Goal: Task Accomplishment & Management: Manage account settings

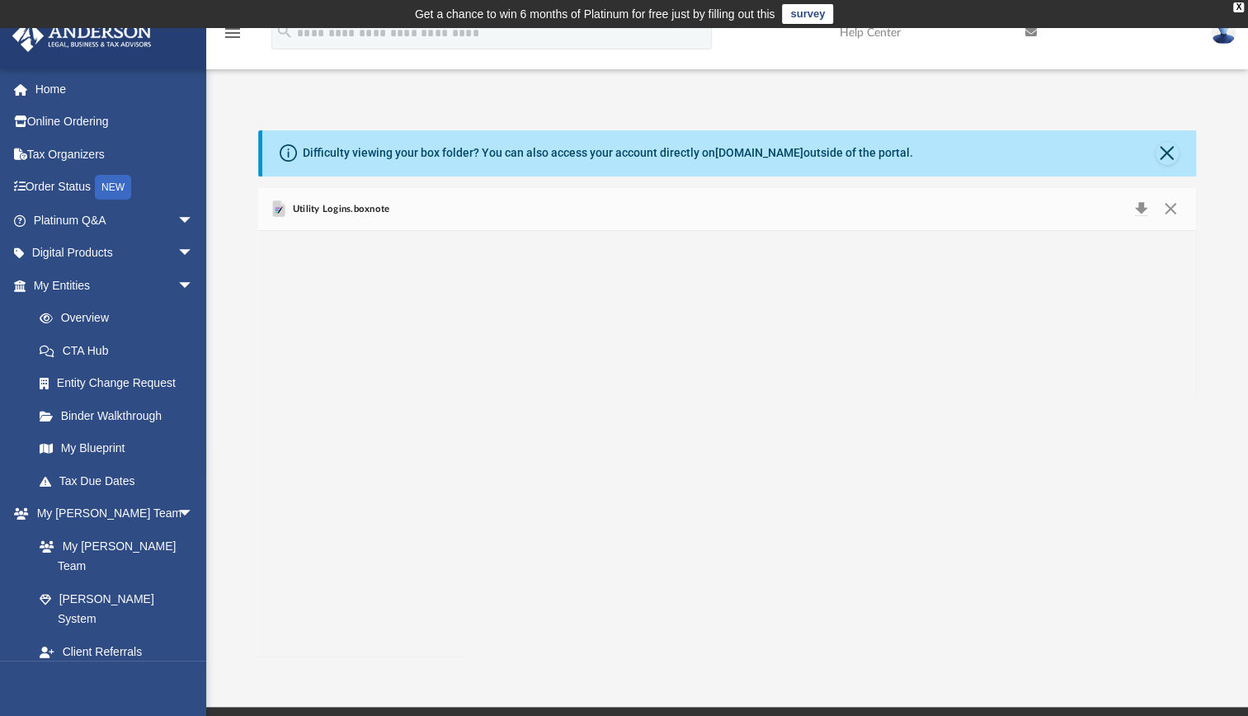
scroll to position [362, 924]
click at [343, 206] on span "Utility Logins.boxnote" at bounding box center [339, 209] width 101 height 15
click at [1138, 205] on button "Download" at bounding box center [1141, 209] width 30 height 23
click at [177, 279] on span "arrow_drop_down" at bounding box center [193, 286] width 33 height 34
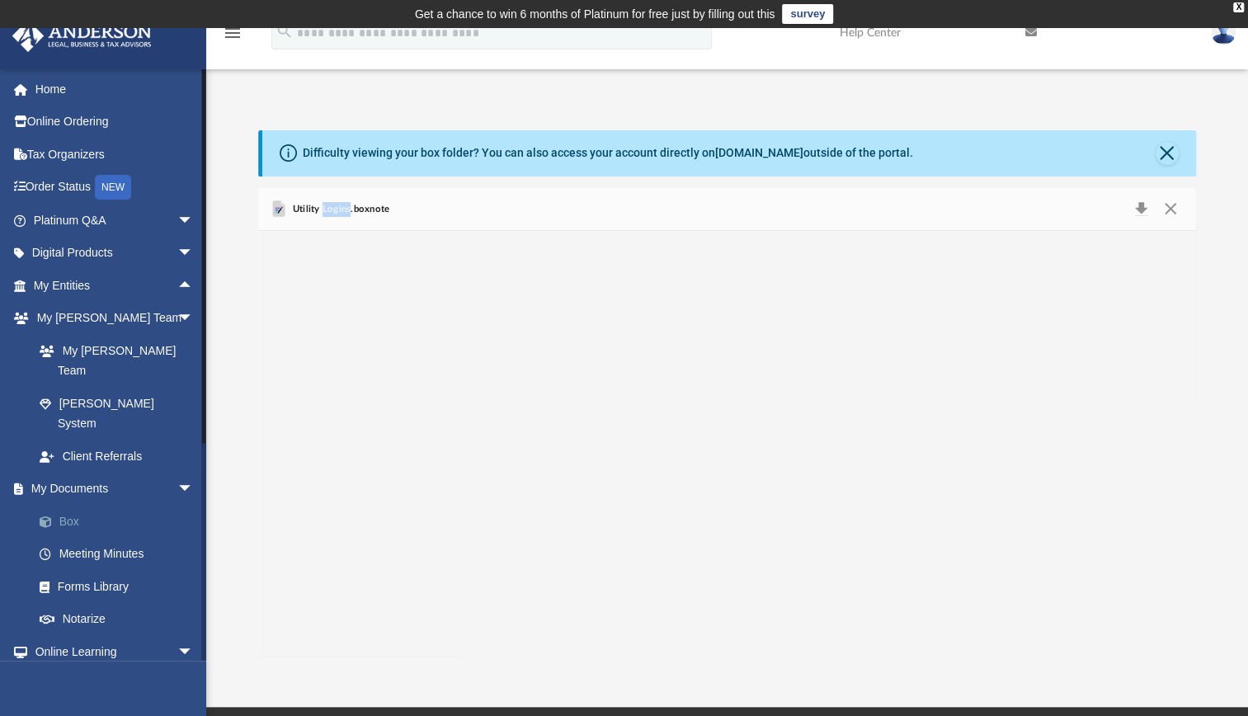
click at [69, 505] on link "Box" at bounding box center [120, 521] width 195 height 33
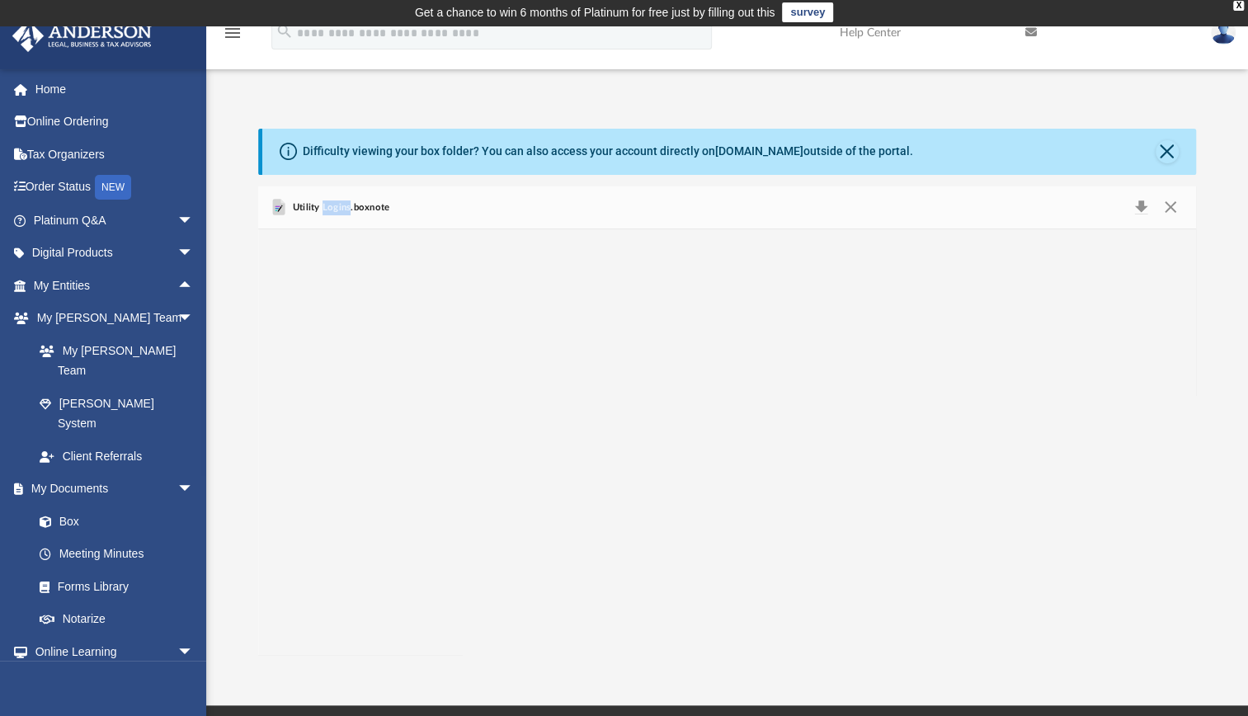
scroll to position [0, 0]
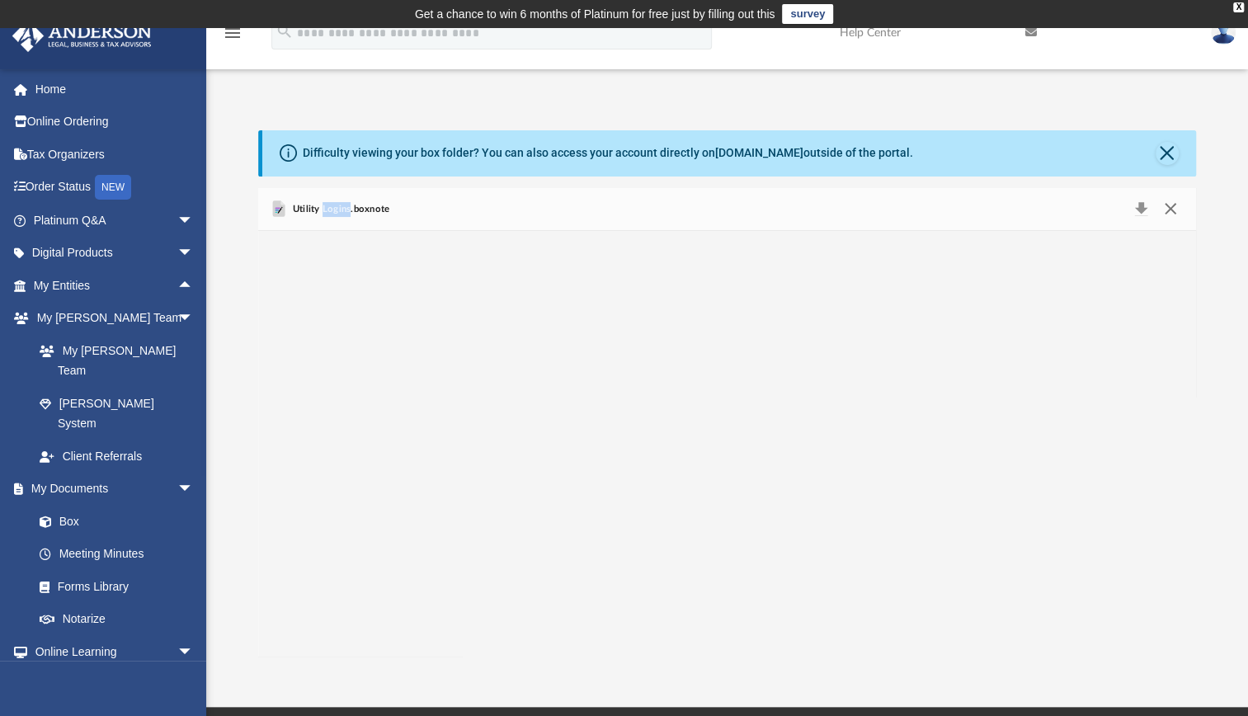
click at [1169, 209] on button "Close" at bounding box center [1170, 209] width 30 height 23
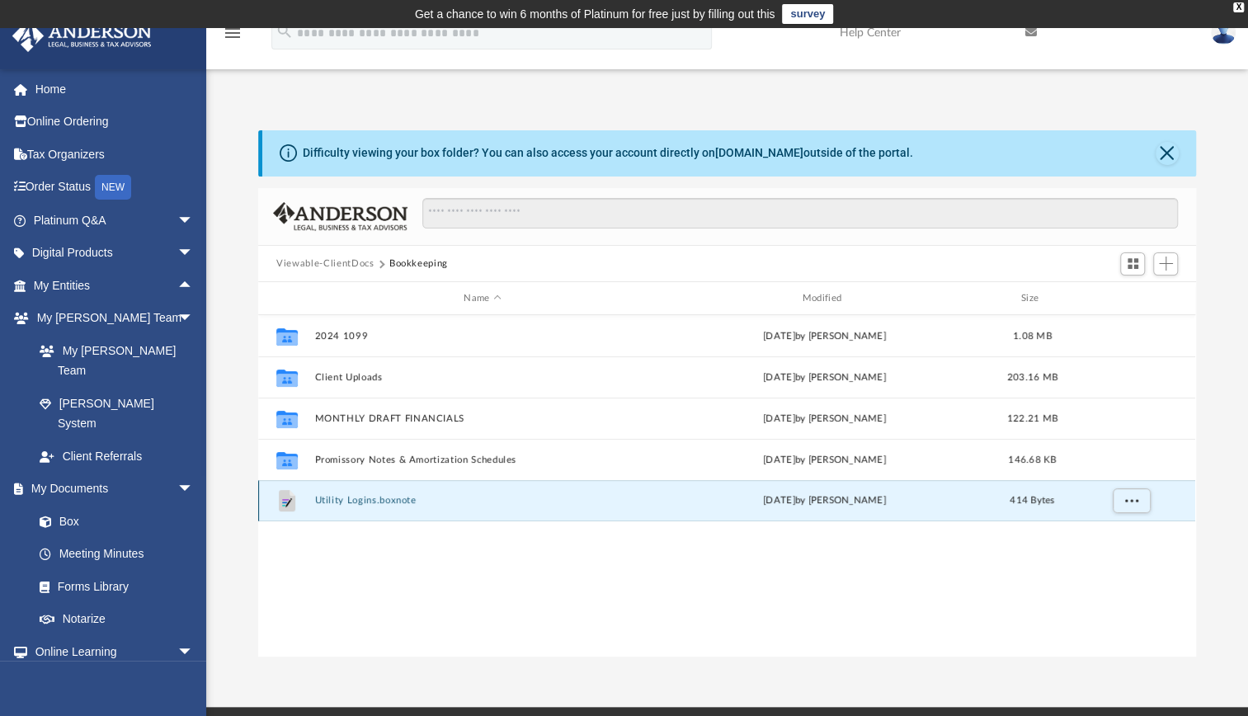
click at [386, 496] on button "Utility Logins.boxnote" at bounding box center [482, 500] width 335 height 11
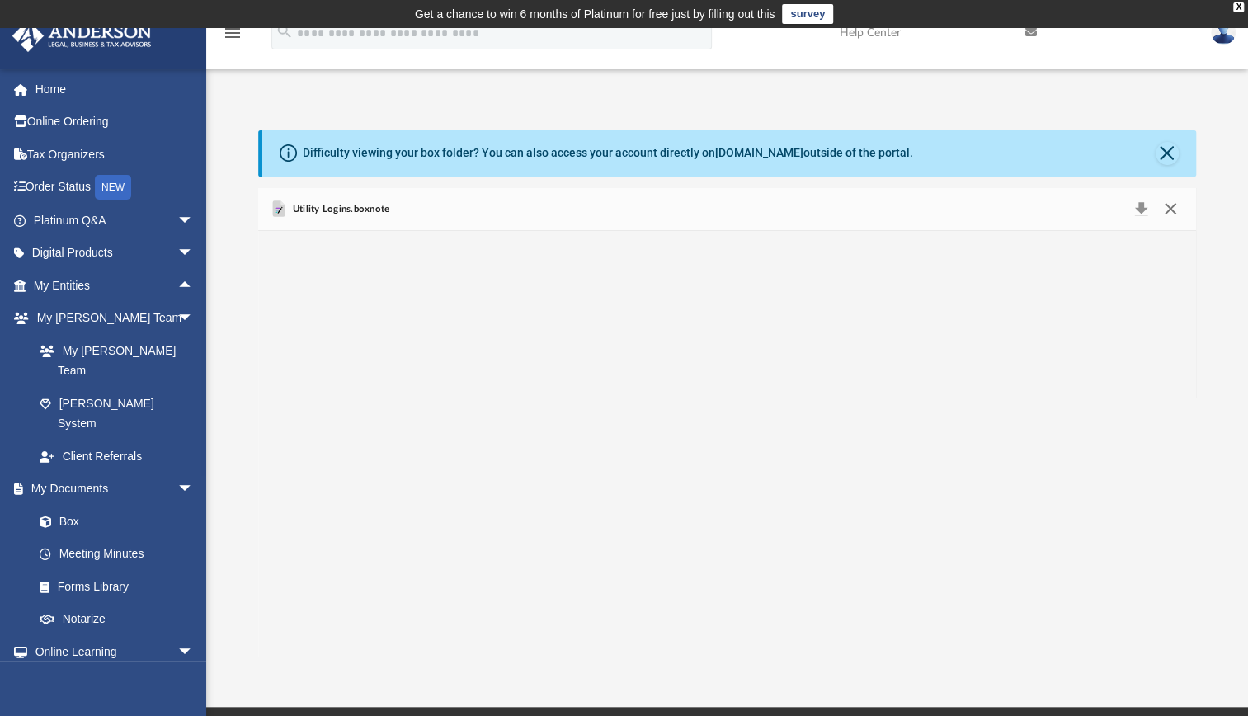
click at [1166, 205] on button "Close" at bounding box center [1170, 209] width 30 height 23
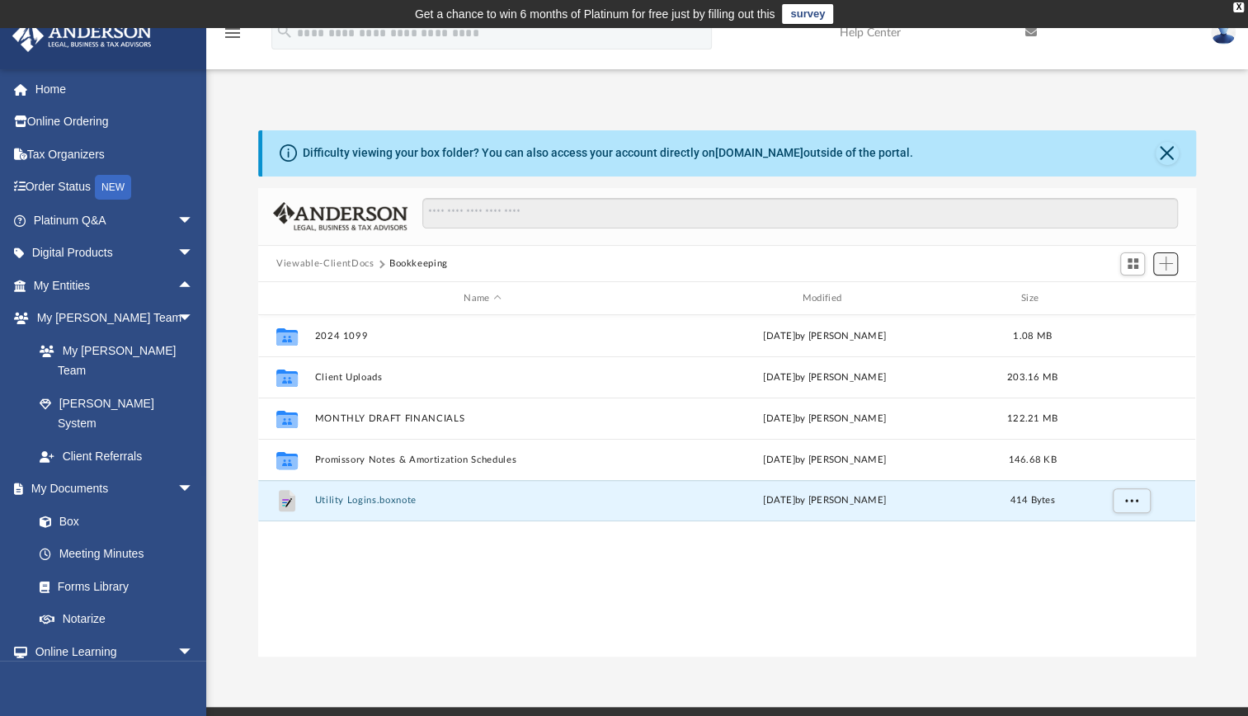
click at [1168, 263] on span "Add" at bounding box center [1166, 263] width 14 height 14
click at [1143, 327] on li "New Folder" at bounding box center [1142, 321] width 53 height 17
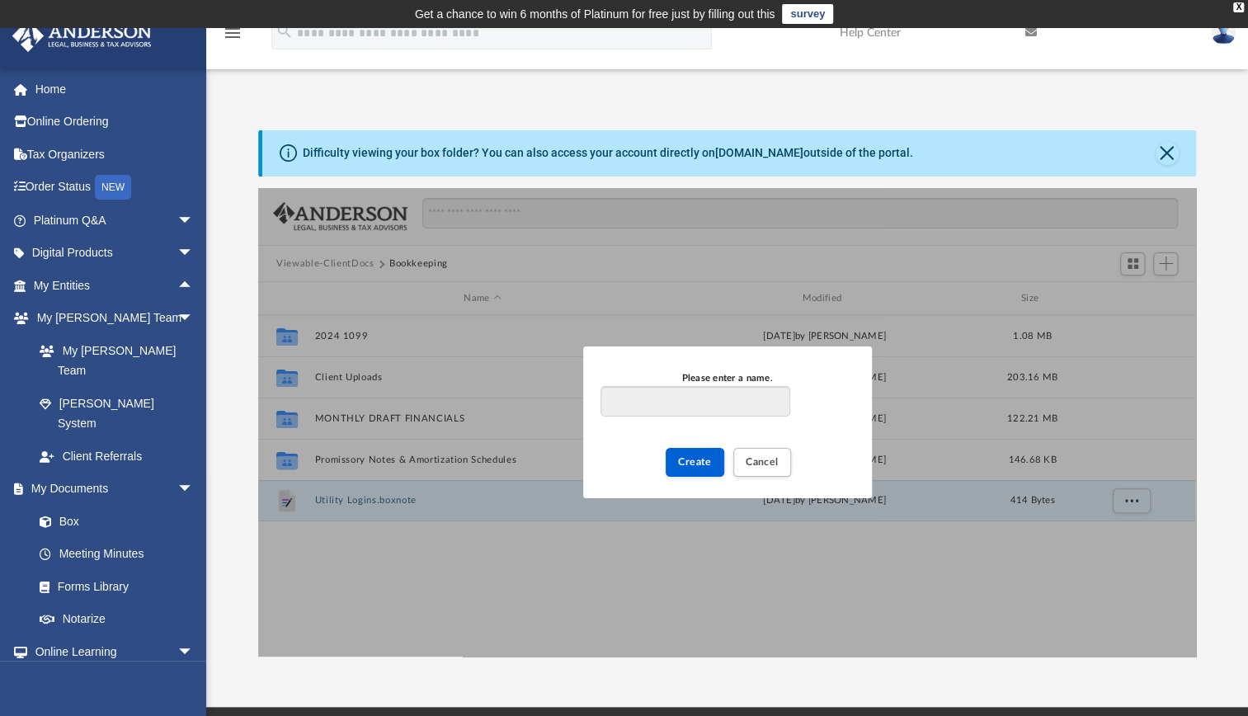
click at [731, 401] on input "Please enter a name." at bounding box center [694, 401] width 189 height 31
type input "**********"
click at [704, 460] on span "Create" at bounding box center [695, 462] width 34 height 10
click at [721, 398] on input "**********" at bounding box center [694, 401] width 189 height 31
click at [704, 465] on span "Create" at bounding box center [695, 462] width 34 height 10
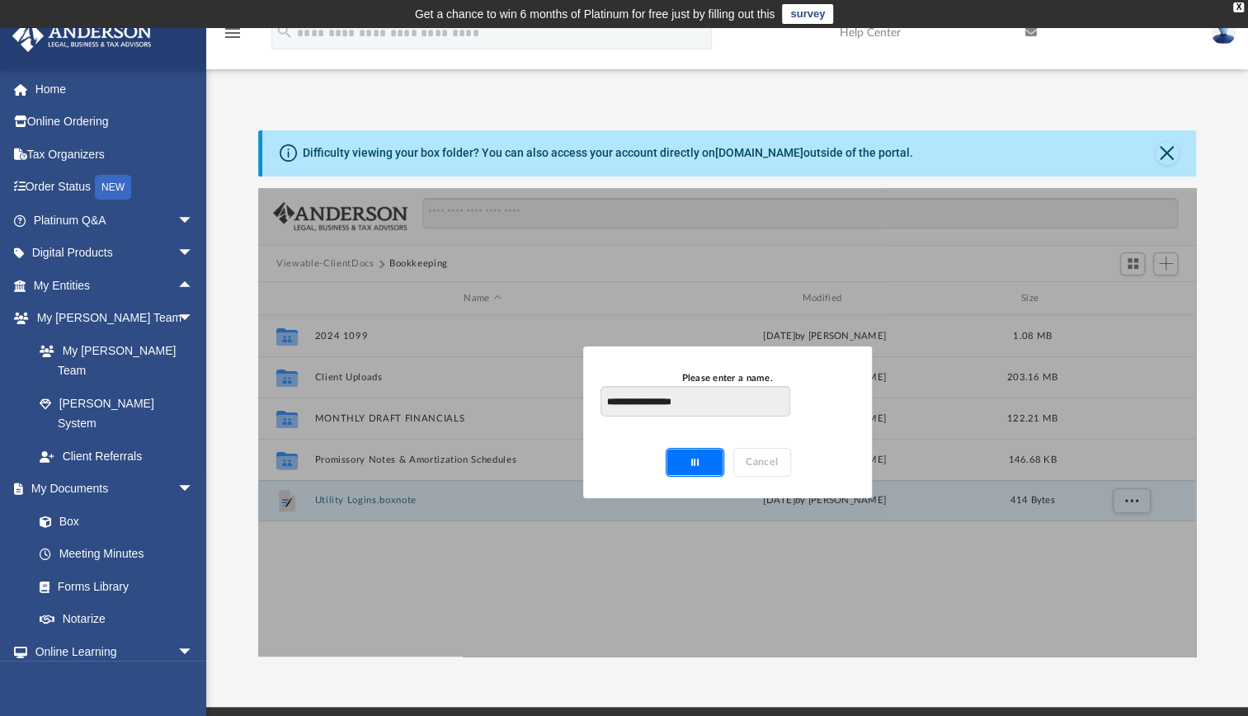
click at [704, 465] on div "New Folder" at bounding box center [694, 462] width 57 height 27
click at [601, 455] on div "Create Cancel" at bounding box center [726, 456] width 252 height 47
click at [759, 460] on span "Cancel" at bounding box center [762, 462] width 33 height 10
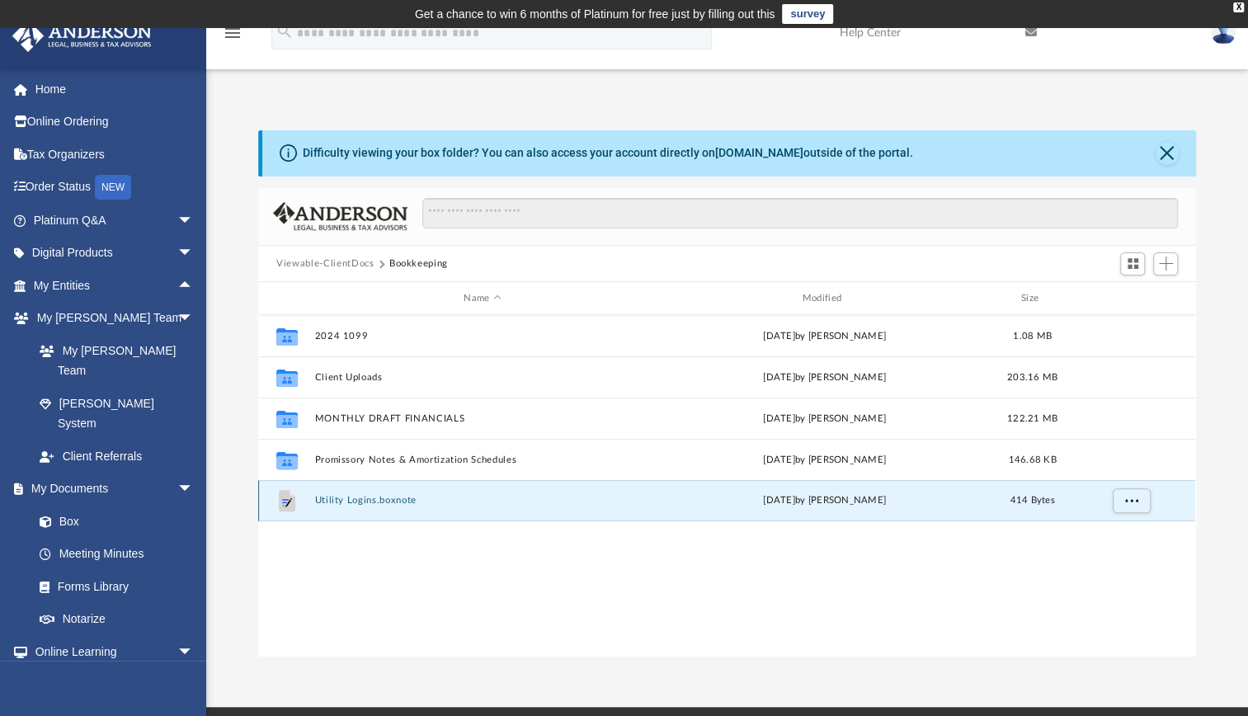
click at [421, 506] on button "Utility Logins.boxnote" at bounding box center [482, 500] width 335 height 11
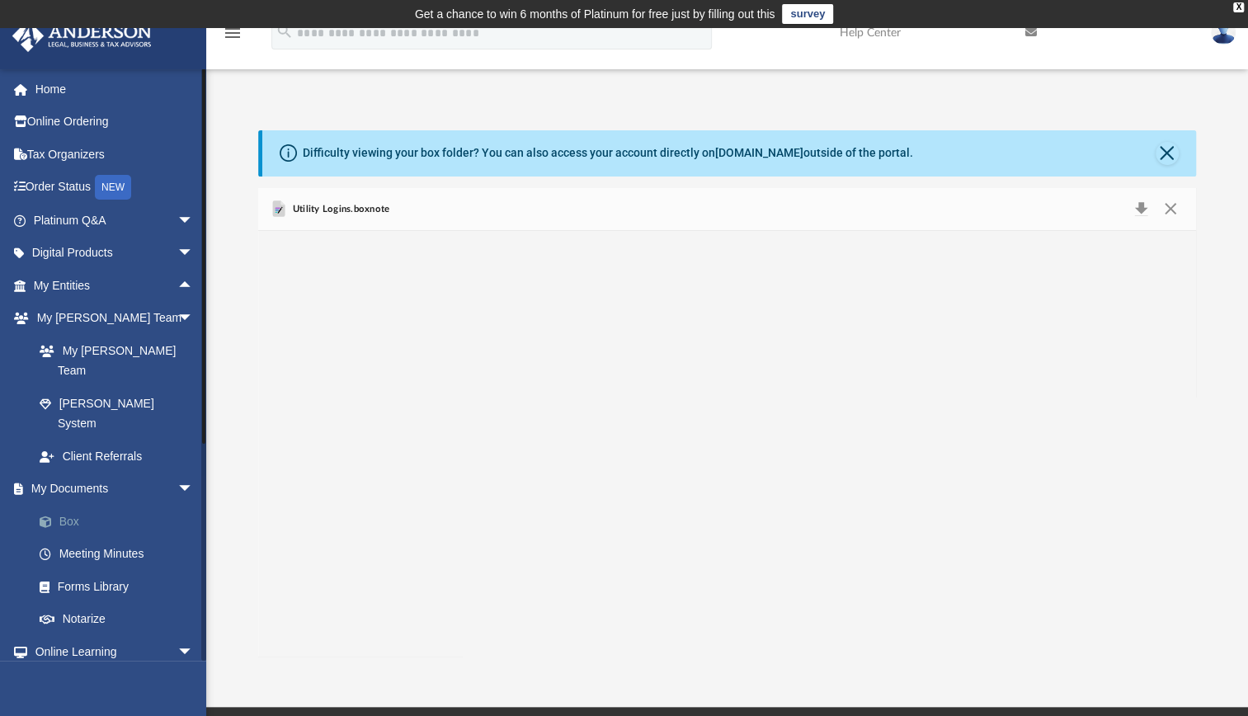
click at [79, 505] on link "Box" at bounding box center [120, 521] width 195 height 33
click at [177, 473] on span "arrow_drop_down" at bounding box center [193, 490] width 33 height 34
click at [109, 473] on link "My Documents arrow_drop_up" at bounding box center [115, 489] width 207 height 33
click at [1165, 213] on button "Close" at bounding box center [1170, 209] width 30 height 23
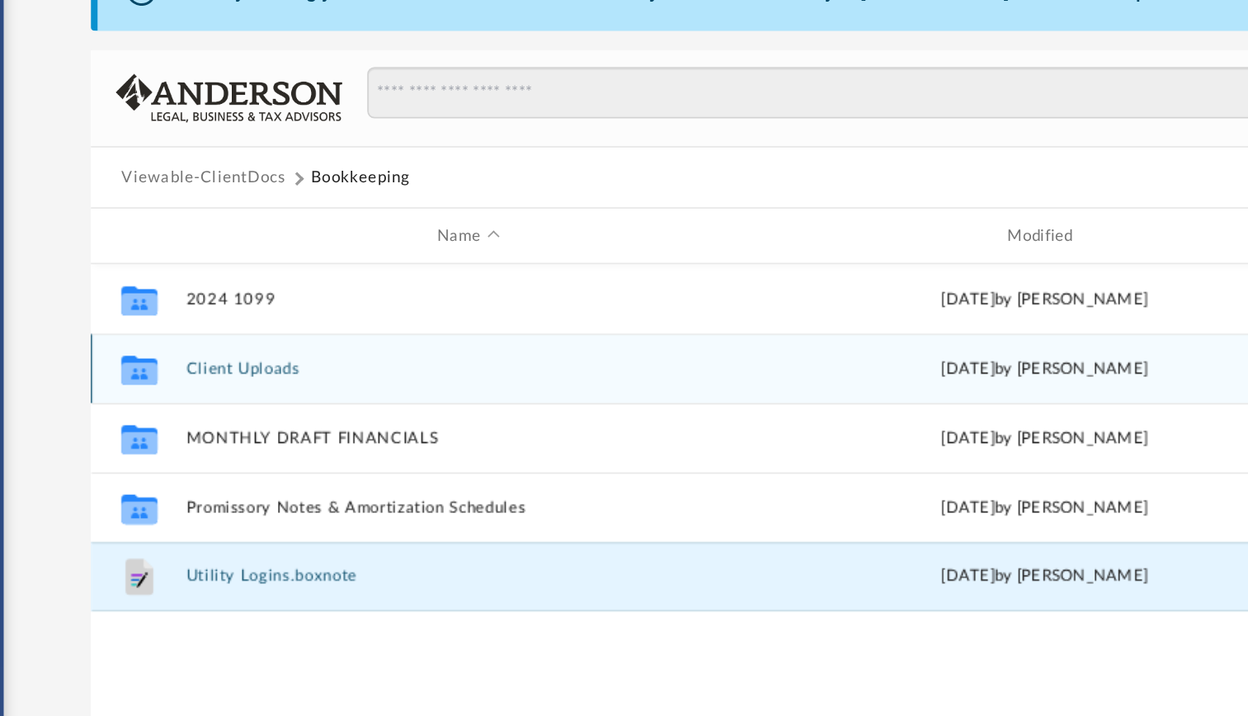
click at [366, 377] on button "Client Uploads" at bounding box center [482, 377] width 335 height 11
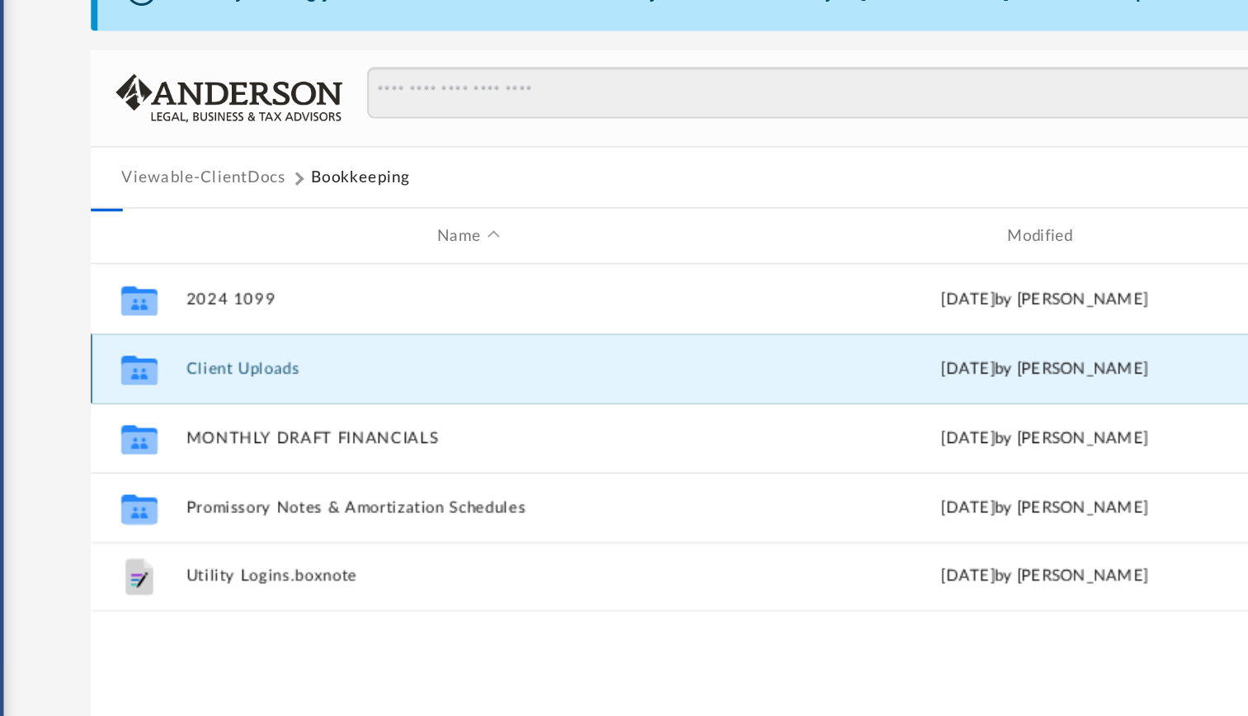
click at [366, 377] on button "Client Uploads" at bounding box center [482, 377] width 335 height 11
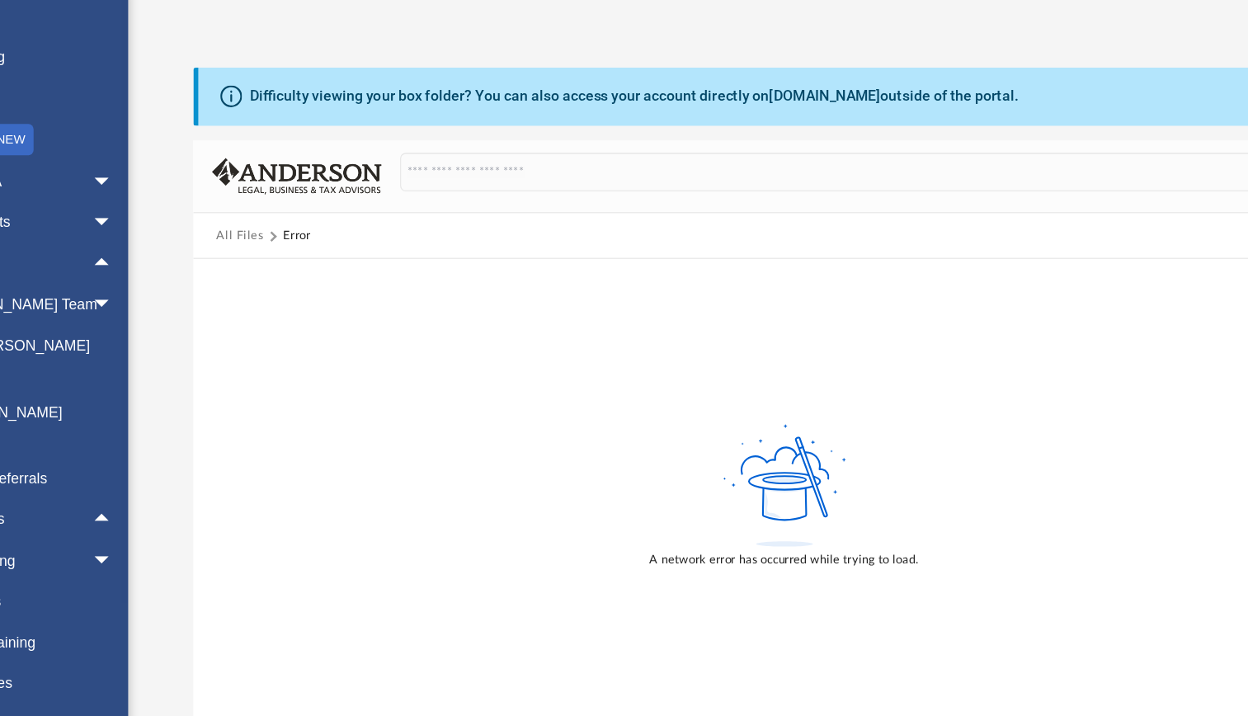
click at [303, 264] on button "All Files" at bounding box center [295, 263] width 38 height 15
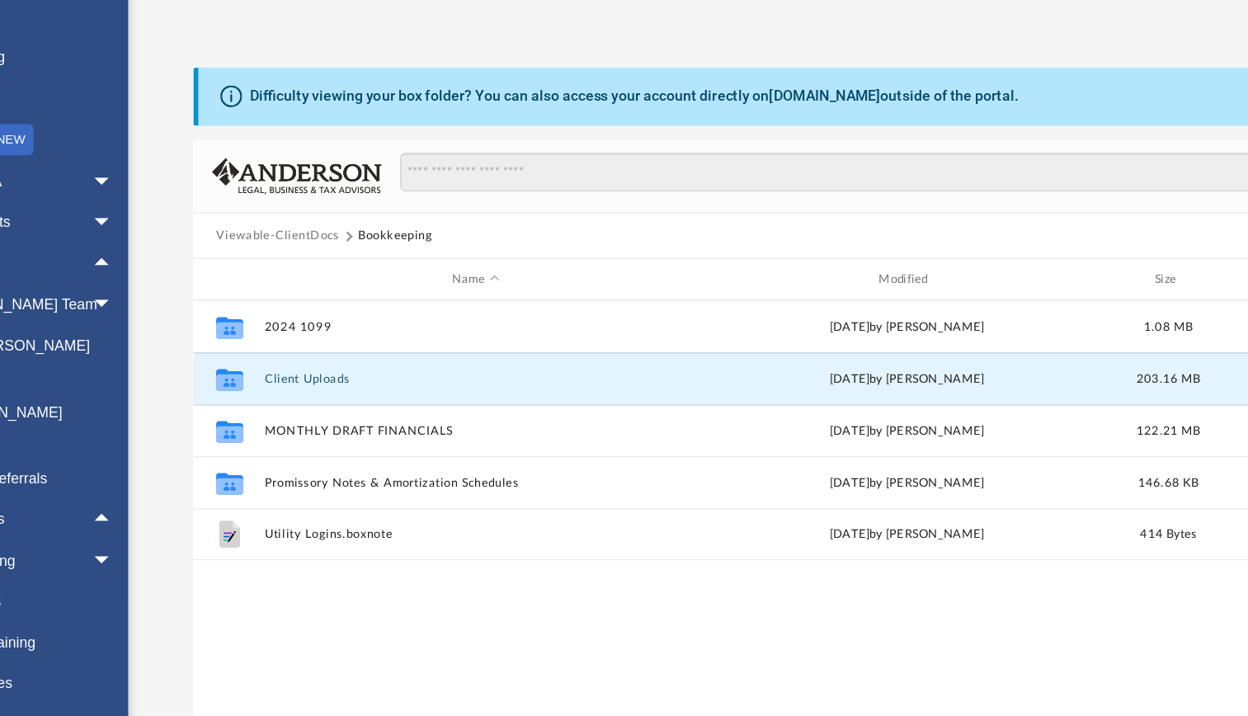
scroll to position [362, 924]
click at [369, 375] on button "Client Uploads" at bounding box center [482, 377] width 335 height 11
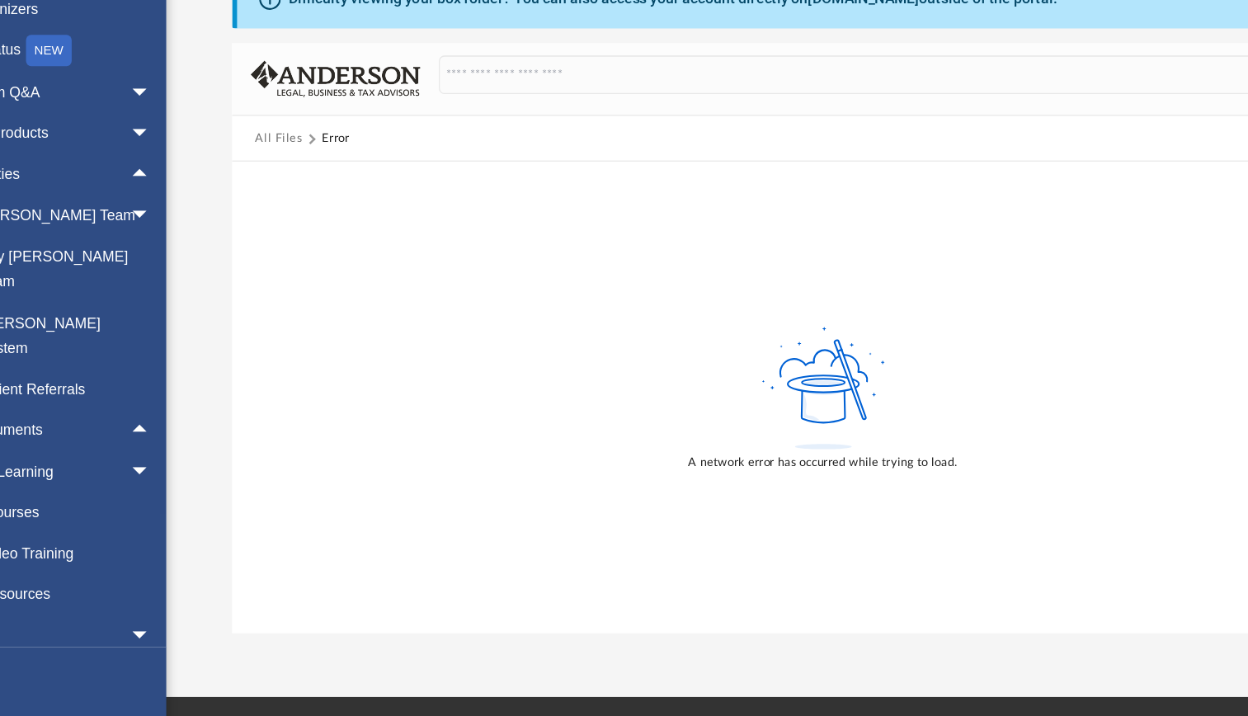
scroll to position [0, 0]
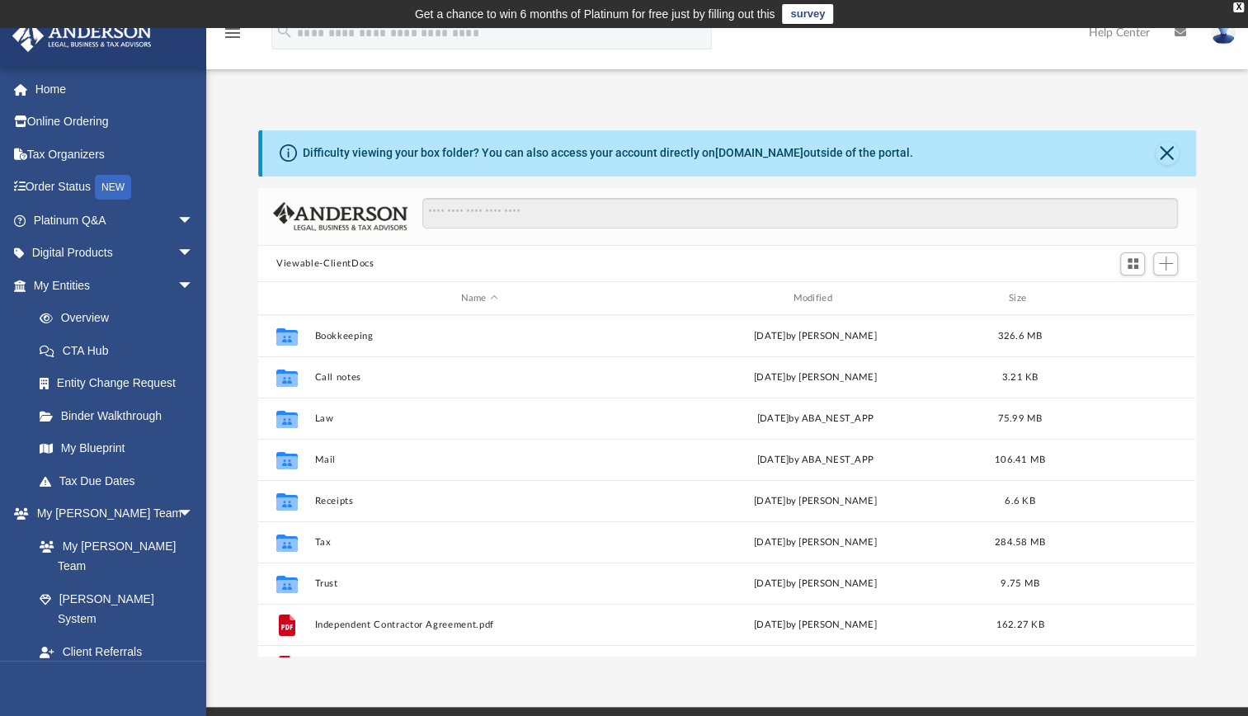
scroll to position [362, 924]
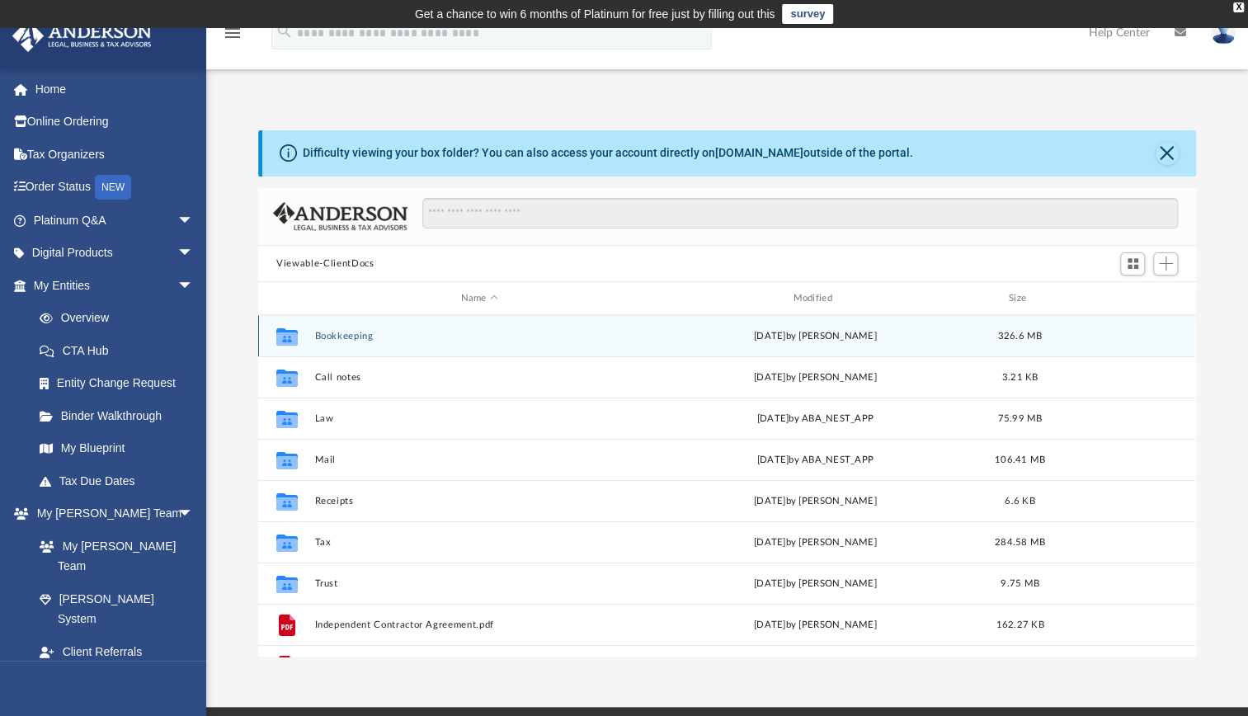
click at [341, 327] on div "Collaborated Folder Bookkeeping [DATE] by [PERSON_NAME] 326.6 MB" at bounding box center [726, 335] width 937 height 41
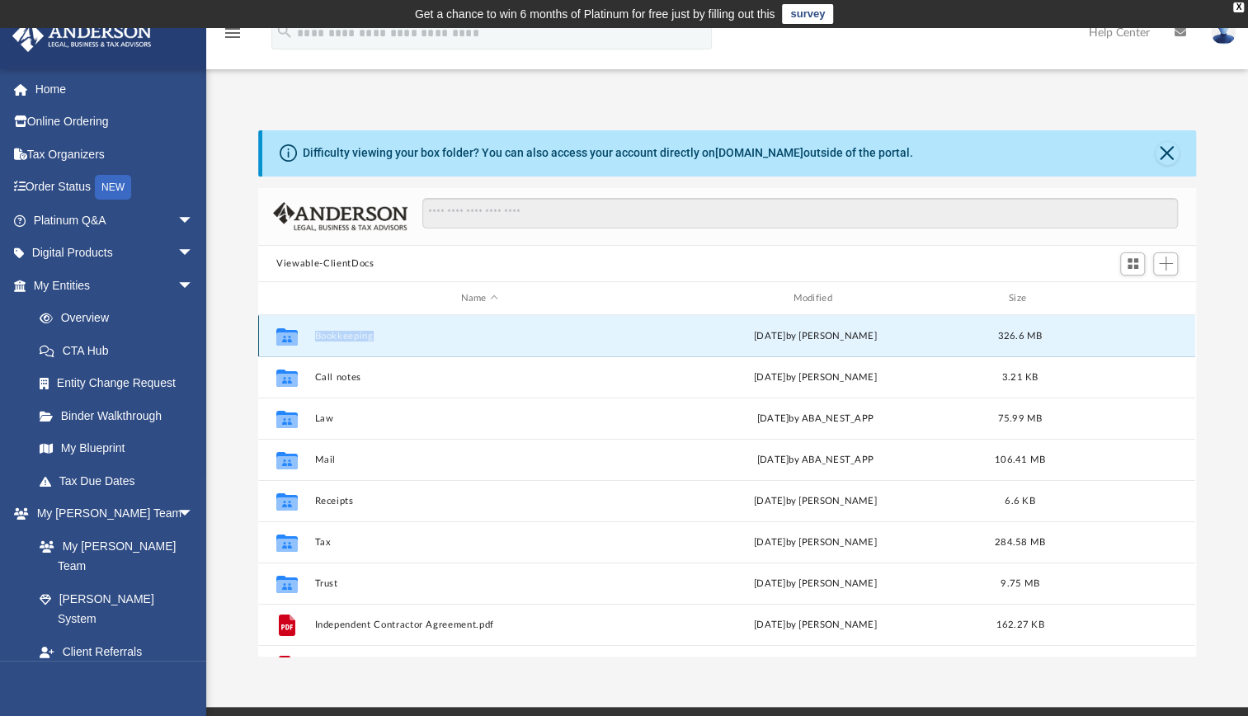
click at [341, 327] on div "Collaborated Folder Bookkeeping [DATE] by [PERSON_NAME] 326.6 MB" at bounding box center [726, 335] width 937 height 41
click at [337, 332] on button "Bookkeeping" at bounding box center [479, 336] width 329 height 11
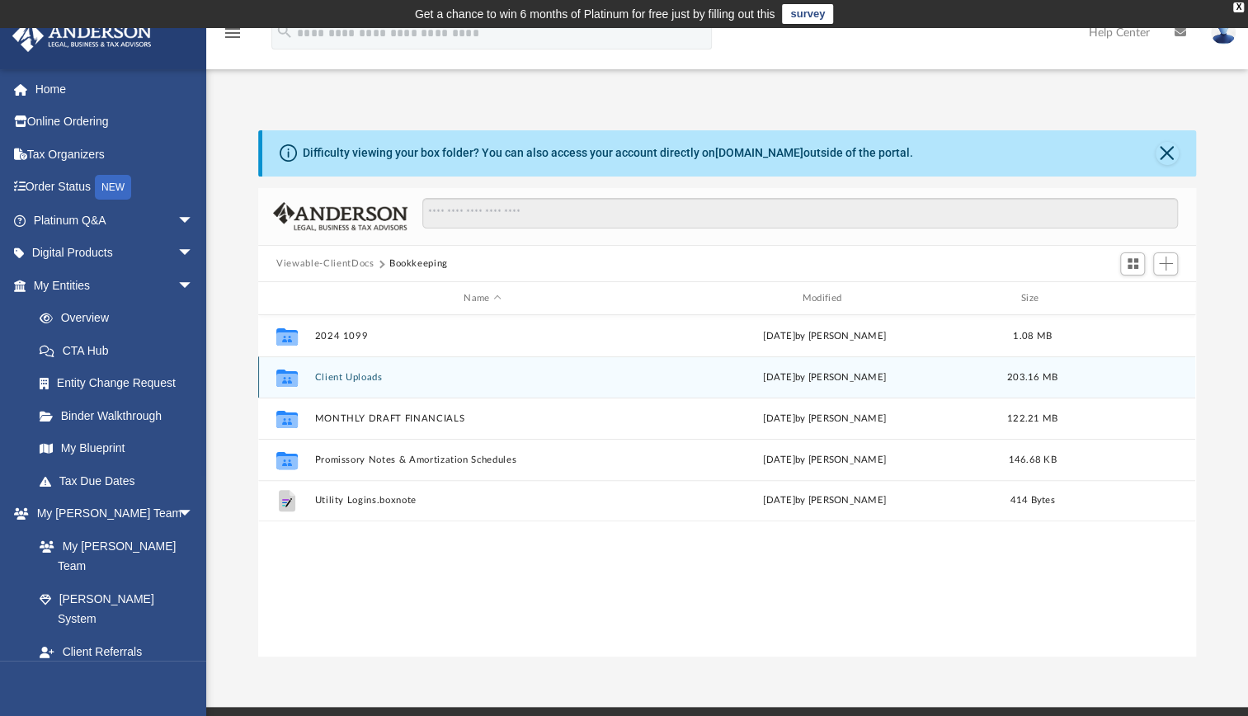
drag, startPoint x: 337, startPoint y: 332, endPoint x: 370, endPoint y: 374, distance: 54.1
click at [370, 374] on button "Client Uploads" at bounding box center [482, 377] width 335 height 11
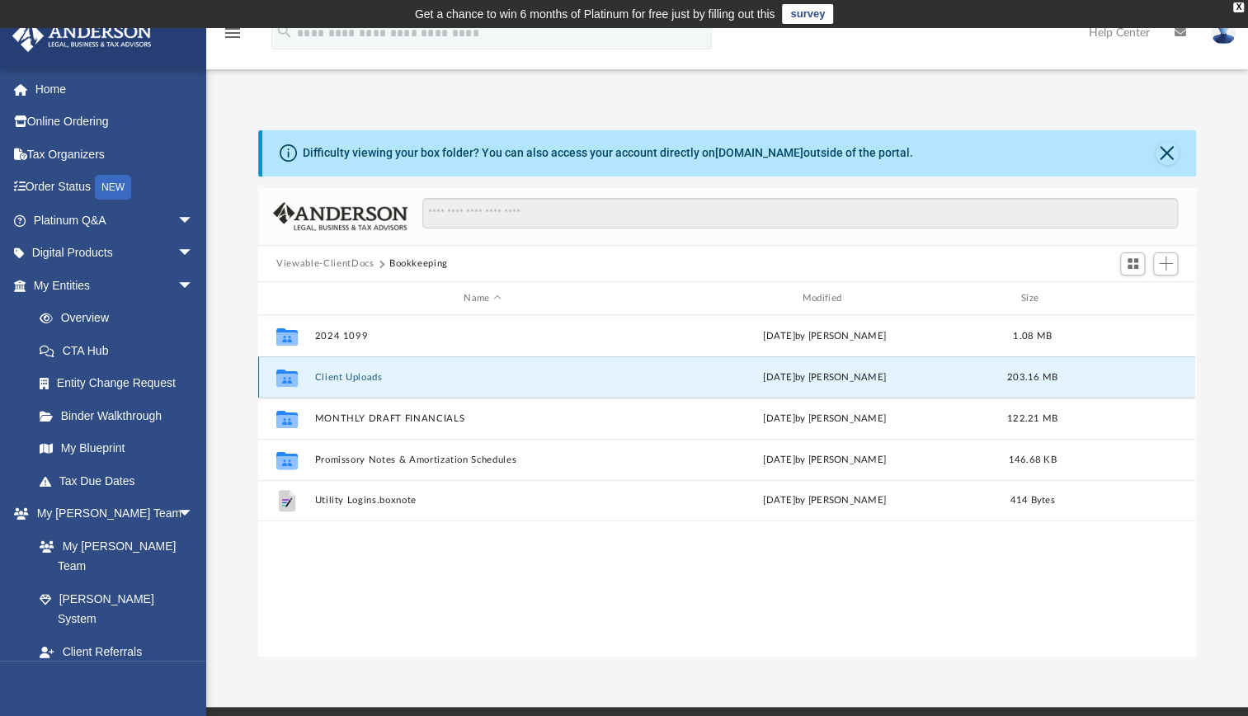
click at [370, 374] on button "Client Uploads" at bounding box center [482, 377] width 335 height 11
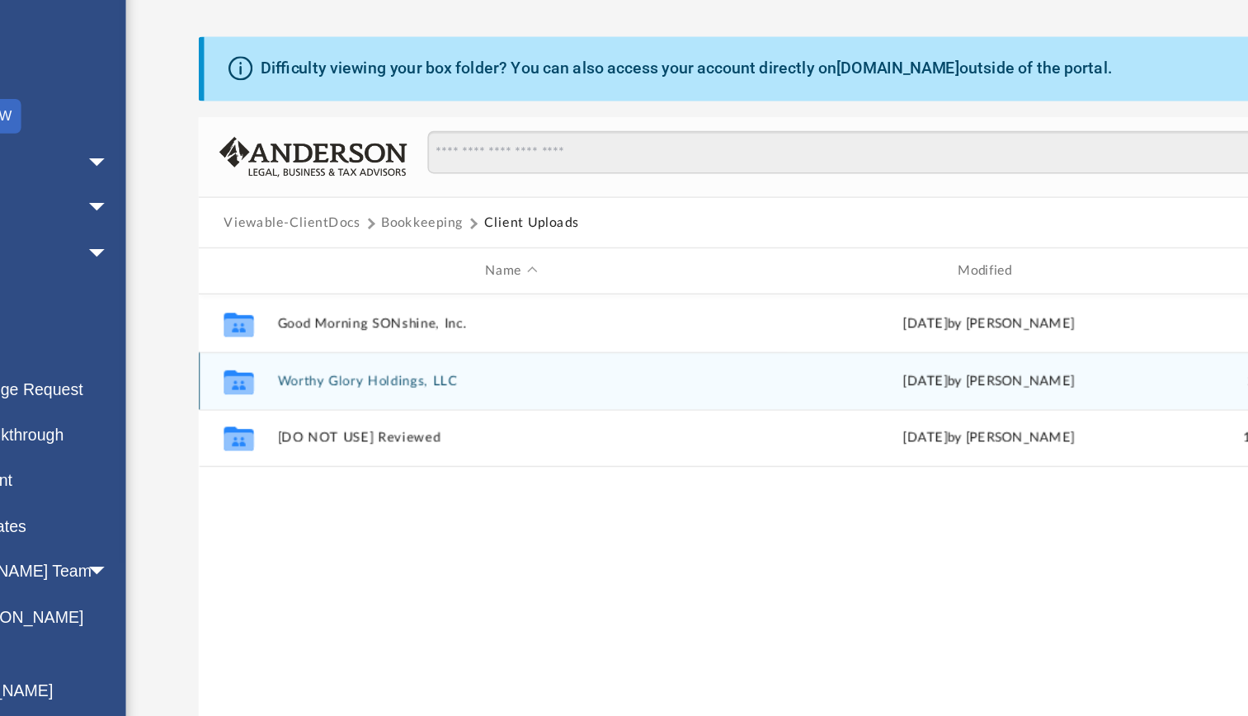
click at [403, 377] on button "Worthy Glory Holdings, LLC" at bounding box center [482, 377] width 335 height 11
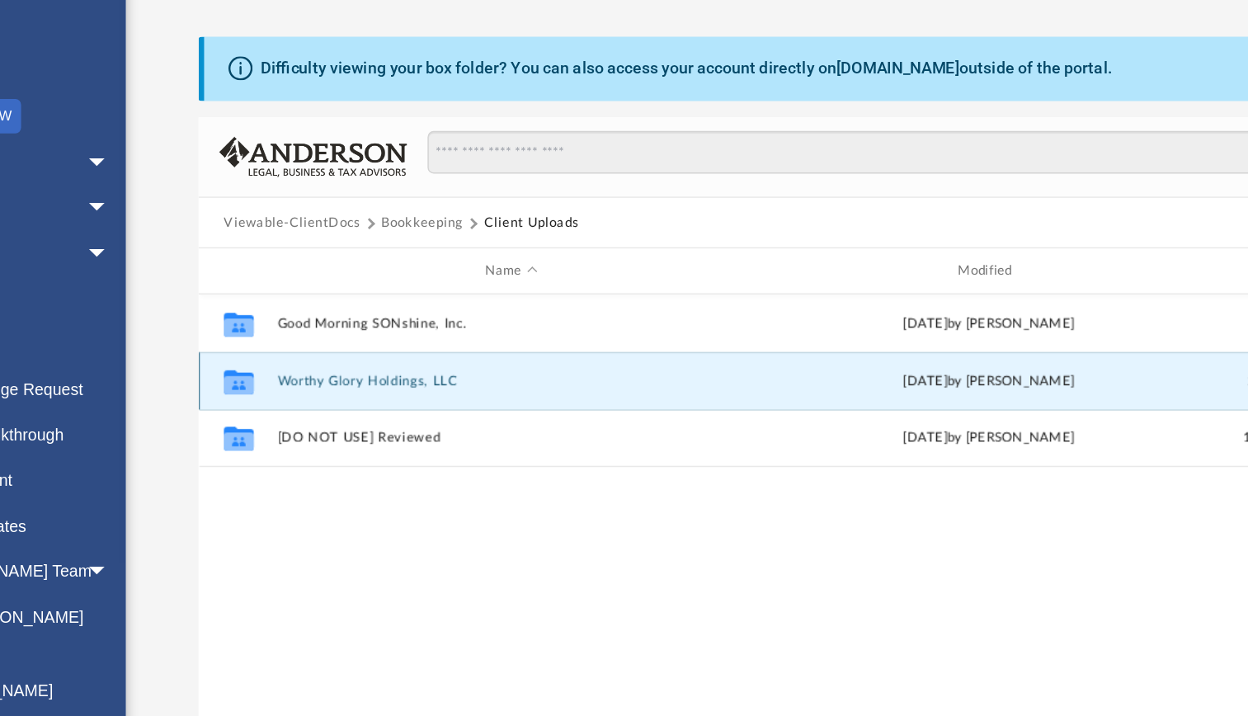
click at [403, 377] on button "Worthy Glory Holdings, LLC" at bounding box center [482, 377] width 335 height 11
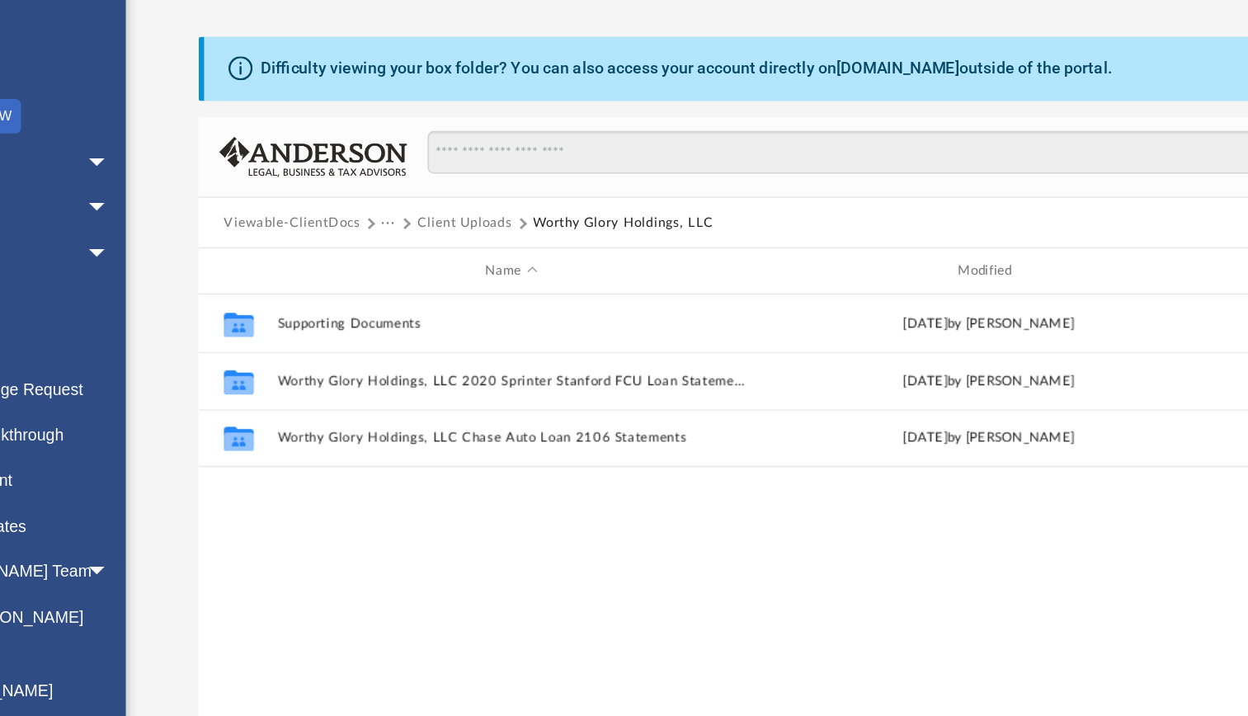
click at [430, 259] on button "Client Uploads" at bounding box center [449, 263] width 68 height 15
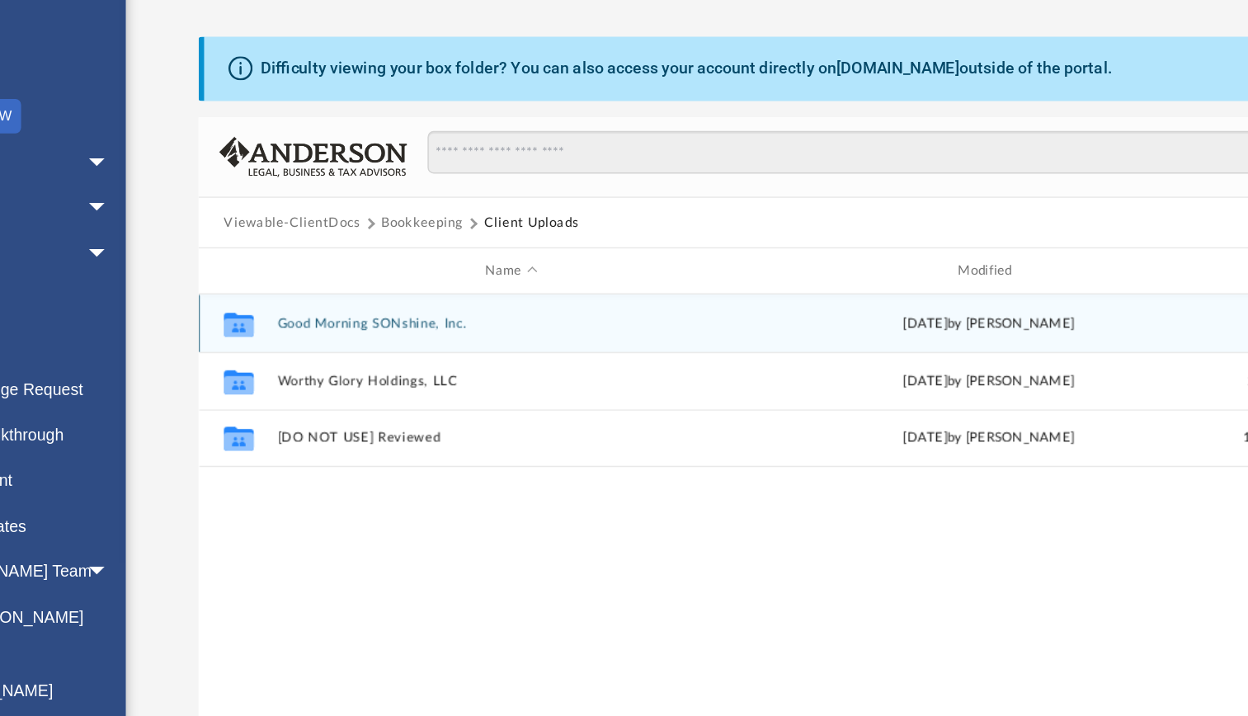
click at [383, 332] on button "Good Morning SONshine, Inc." at bounding box center [482, 336] width 335 height 11
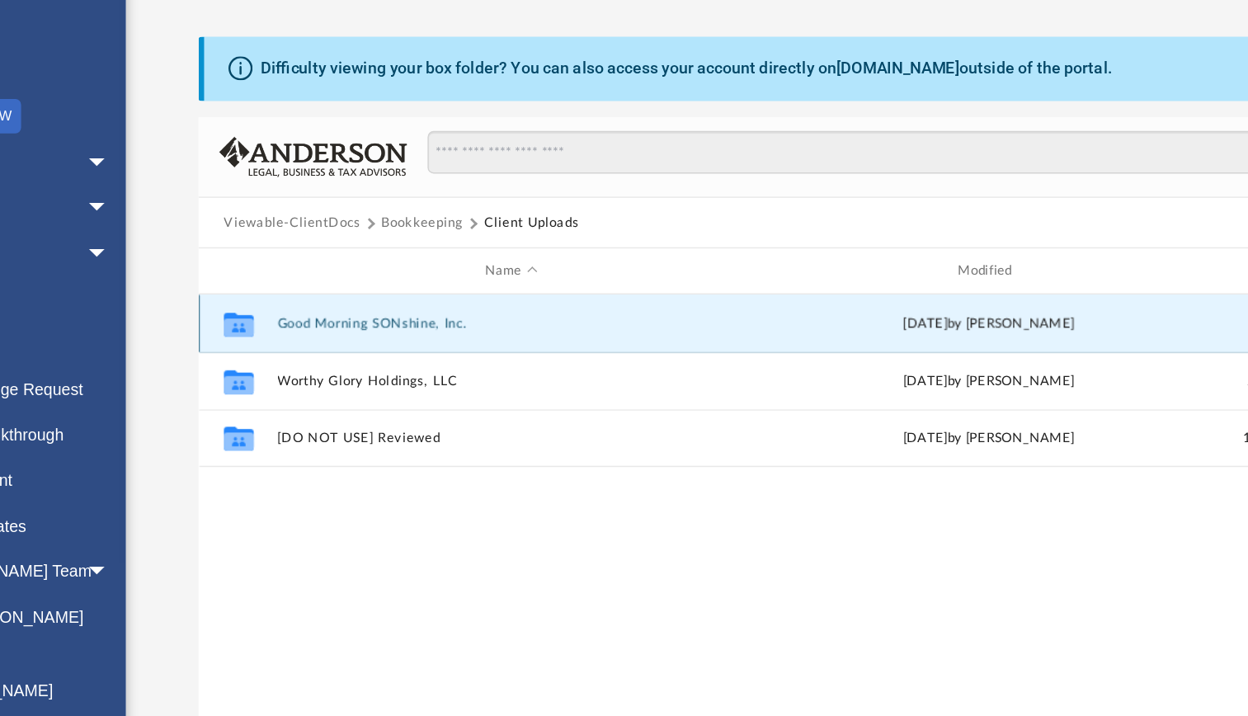
click at [383, 332] on button "Good Morning SONshine, Inc." at bounding box center [482, 336] width 335 height 11
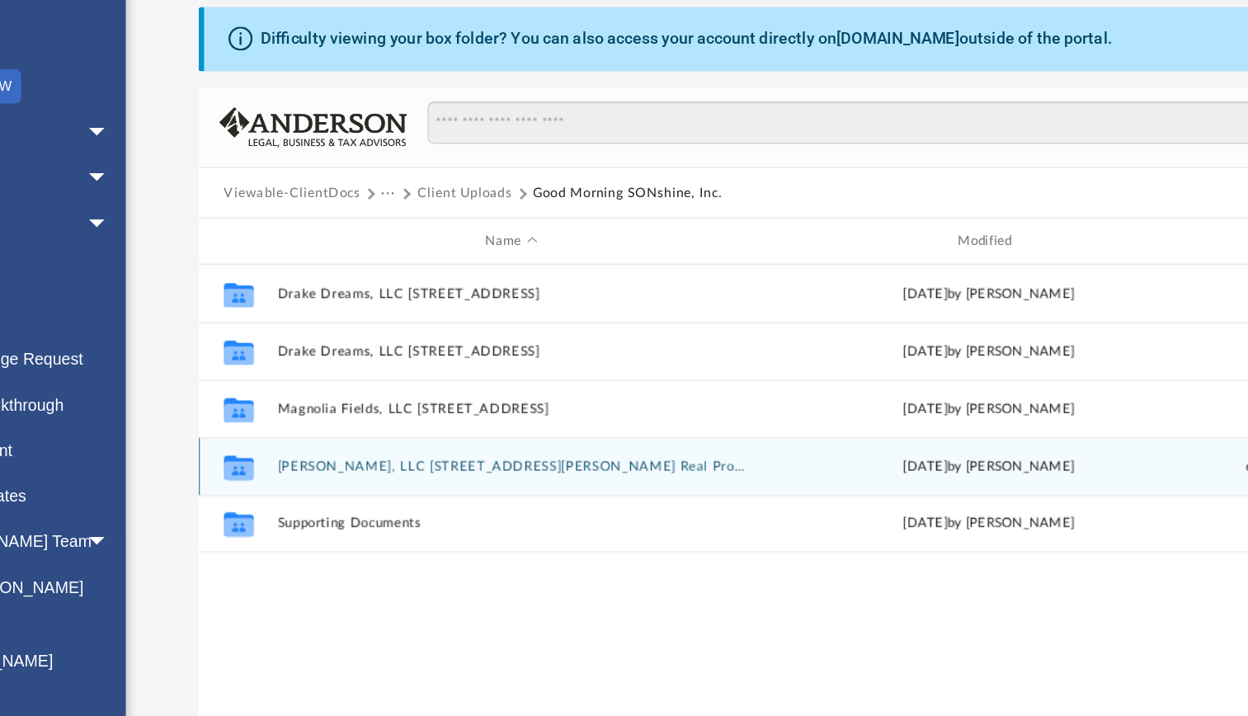
click at [358, 459] on button "[PERSON_NAME], LLC [STREET_ADDRESS][PERSON_NAME] Real Property Management State…" at bounding box center [482, 459] width 335 height 11
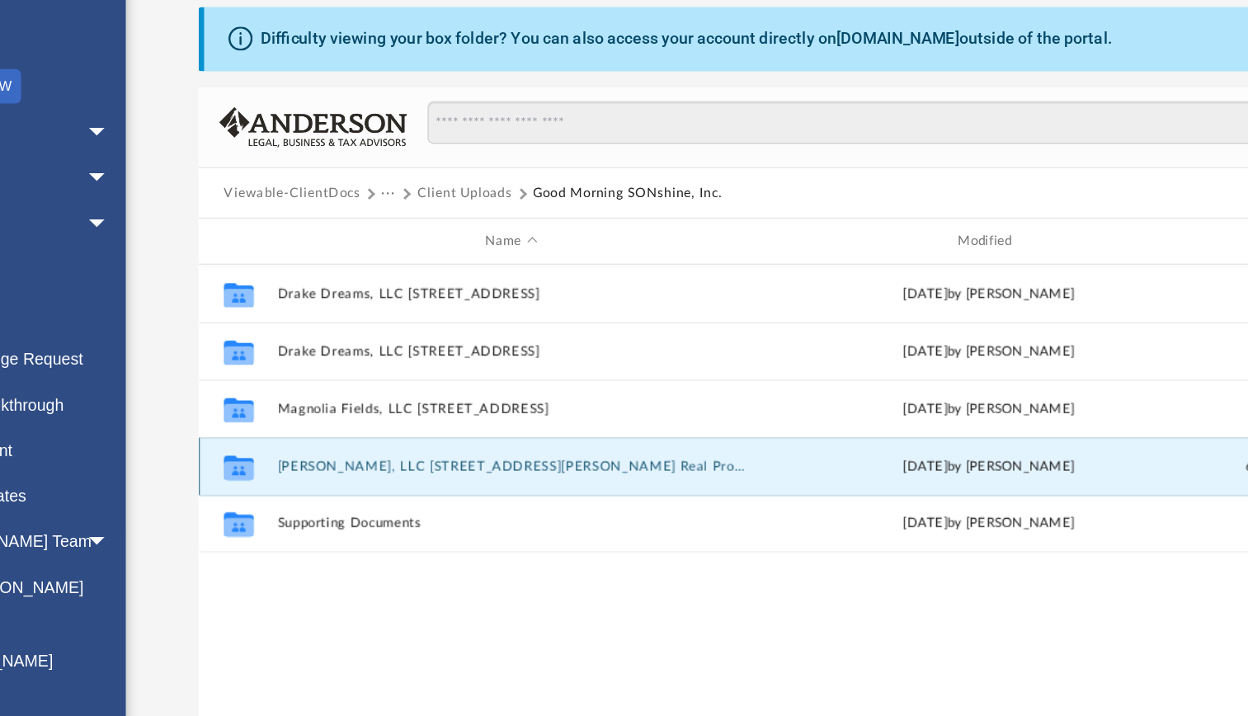
click at [358, 459] on button "[PERSON_NAME], LLC [STREET_ADDRESS][PERSON_NAME] Real Property Management State…" at bounding box center [482, 459] width 335 height 11
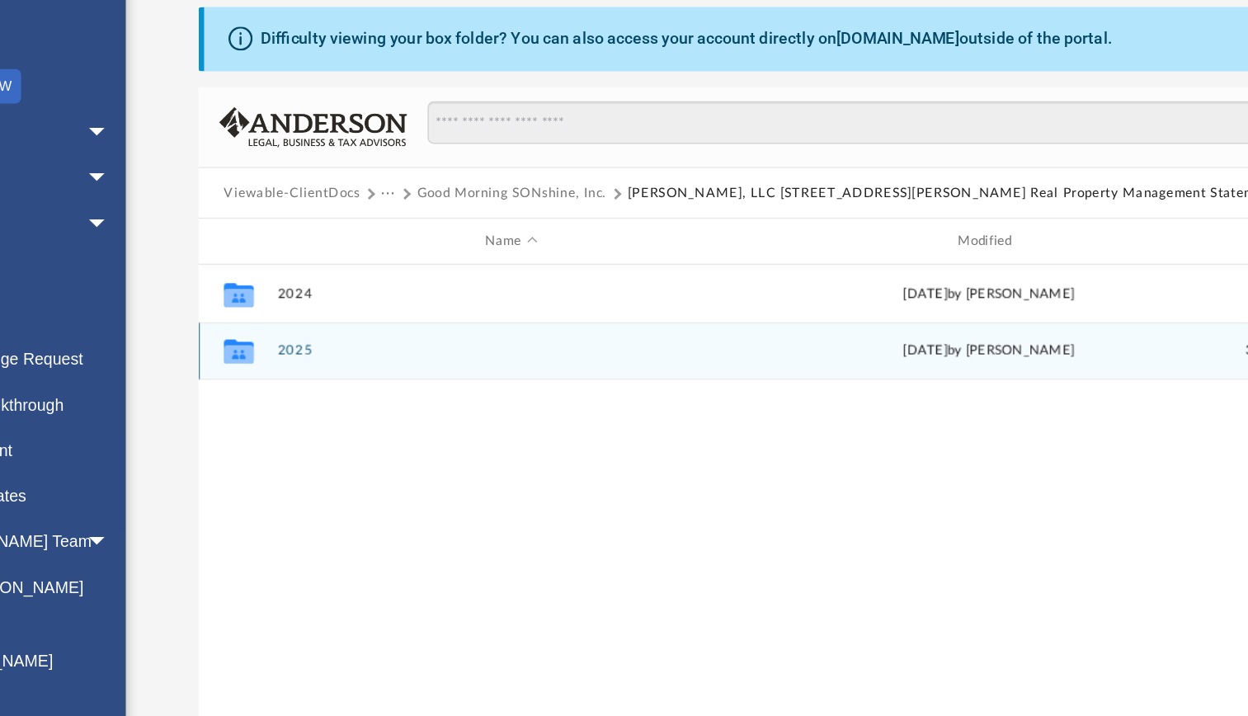
click at [323, 380] on button "2025" at bounding box center [482, 376] width 335 height 11
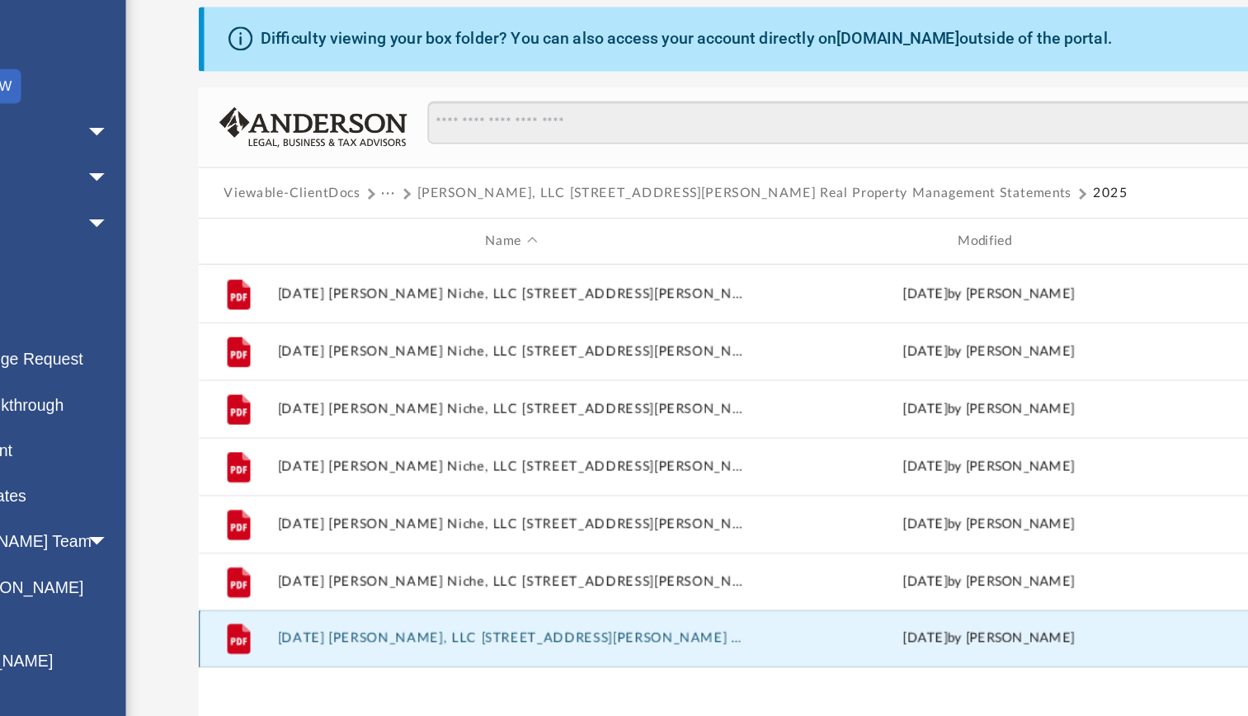
drag, startPoint x: 435, startPoint y: 581, endPoint x: 333, endPoint y: 581, distance: 101.4
click at [497, 616] on div "File [DATE] [PERSON_NAME] Niche, LLC [STREET_ADDRESS][PERSON_NAME] Real PM Stat…" at bounding box center [726, 486] width 937 height 342
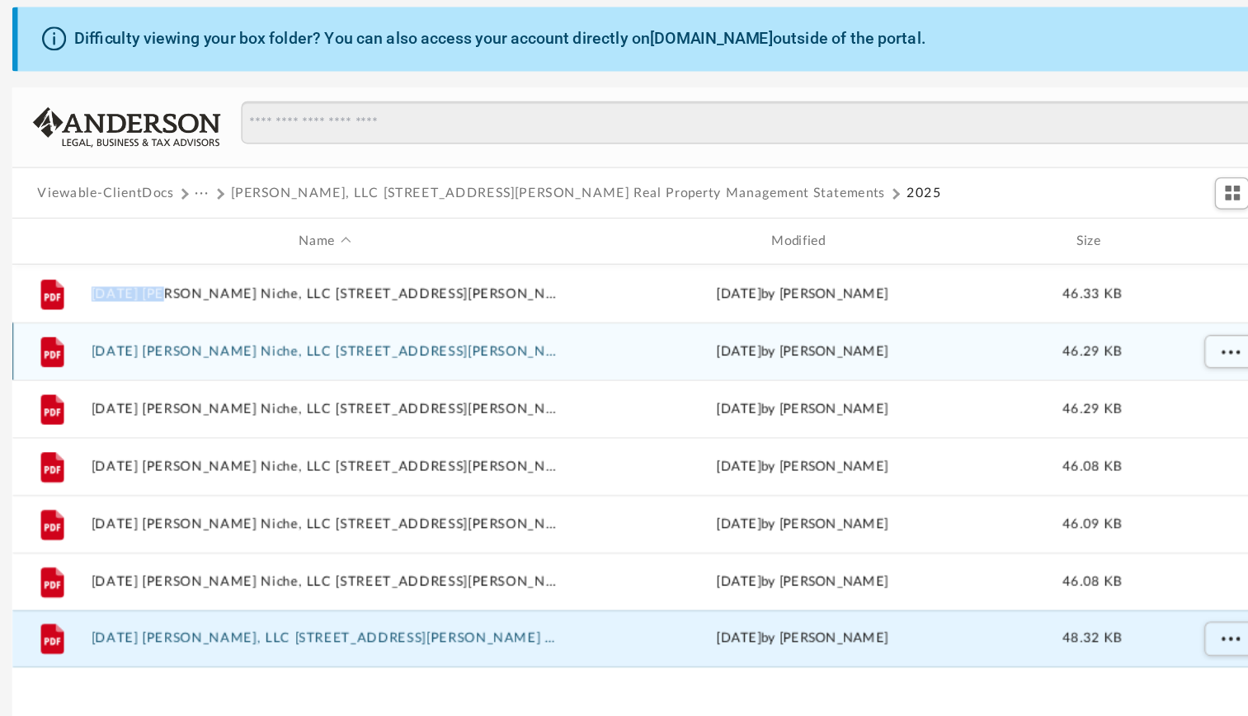
scroll to position [0, 0]
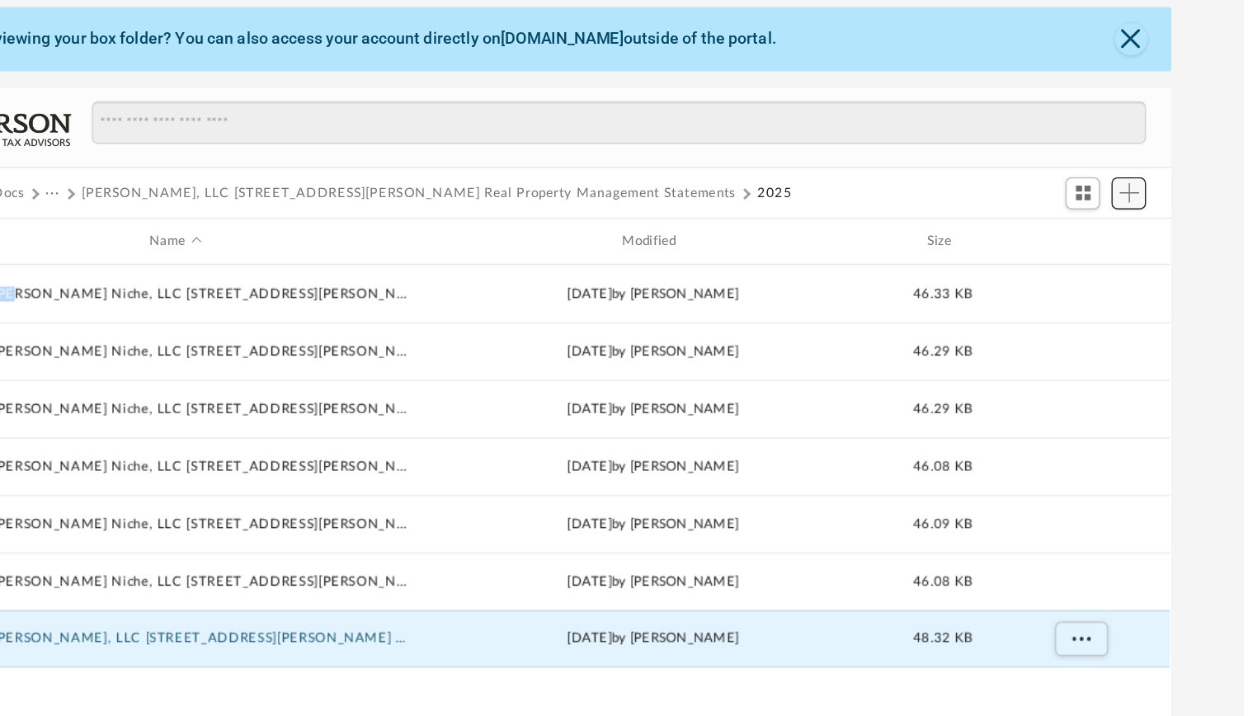
click at [1166, 265] on span "Add" at bounding box center [1166, 263] width 14 height 14
click at [1140, 295] on li "Upload" at bounding box center [1142, 296] width 53 height 17
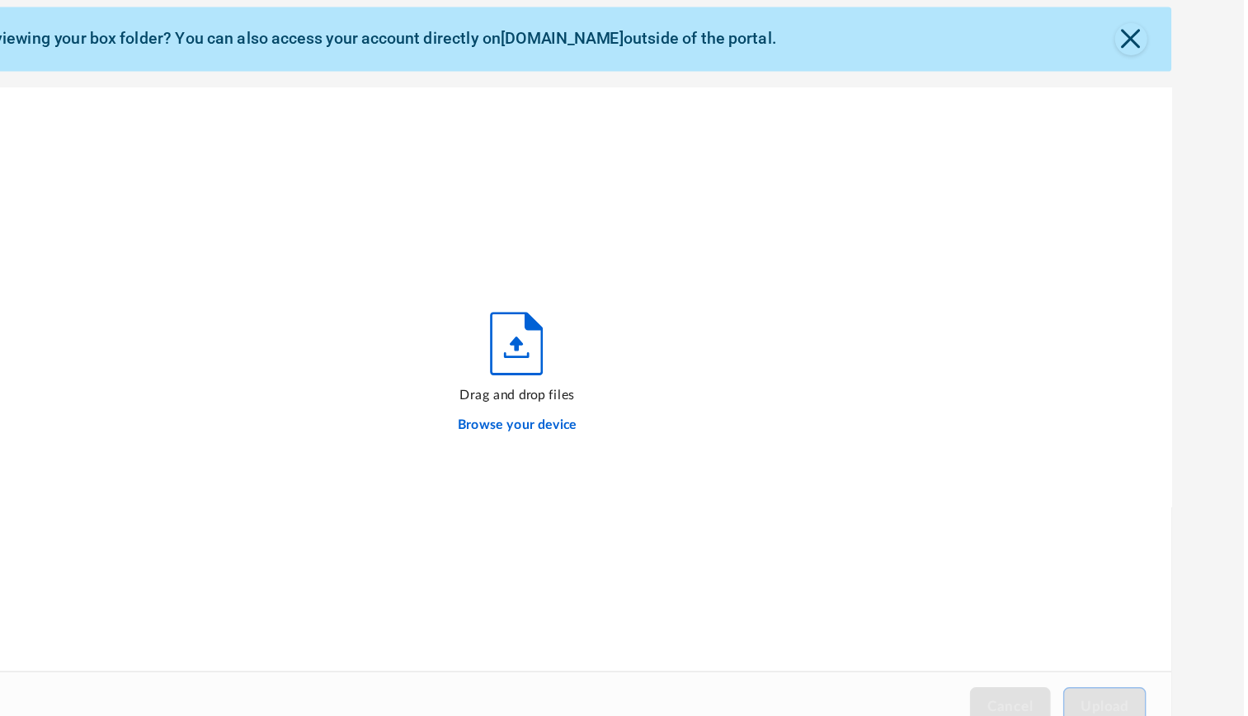
scroll to position [406, 924]
click at [751, 429] on label "Browse your device" at bounding box center [727, 430] width 86 height 15
click at [0, 0] on input "Browse your device" at bounding box center [0, 0] width 0 height 0
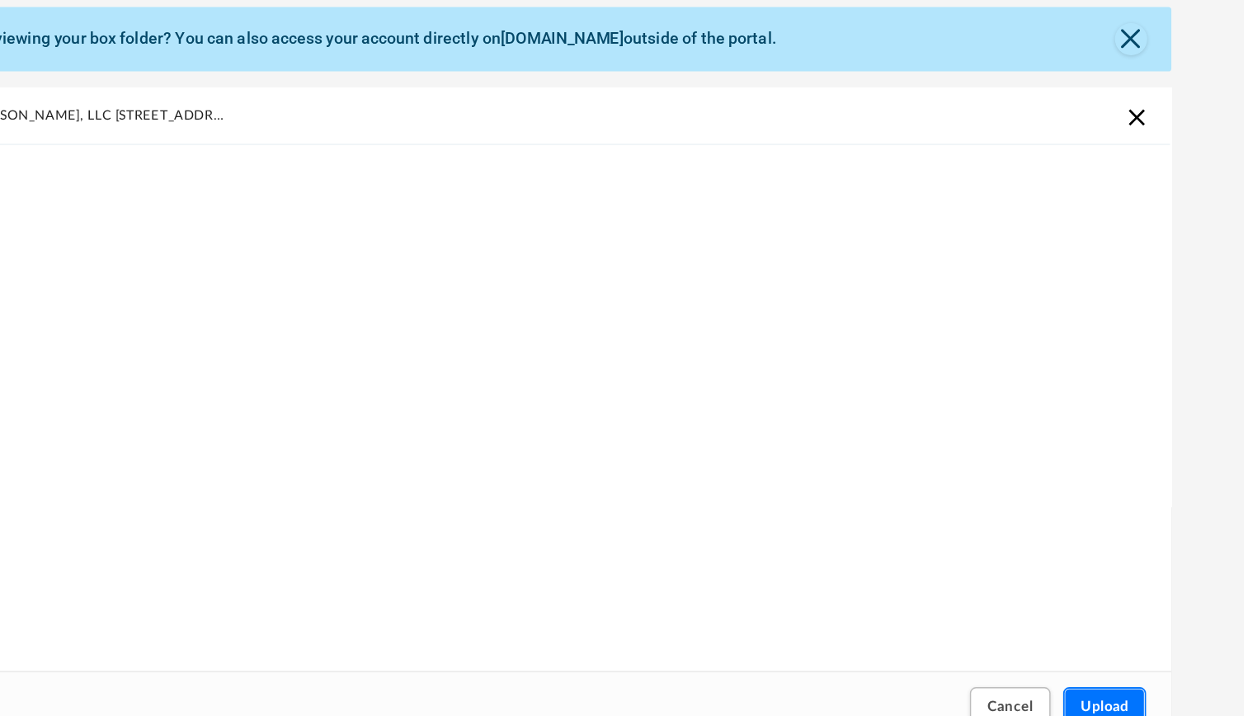
click at [1131, 627] on span "Upload" at bounding box center [1148, 632] width 35 height 10
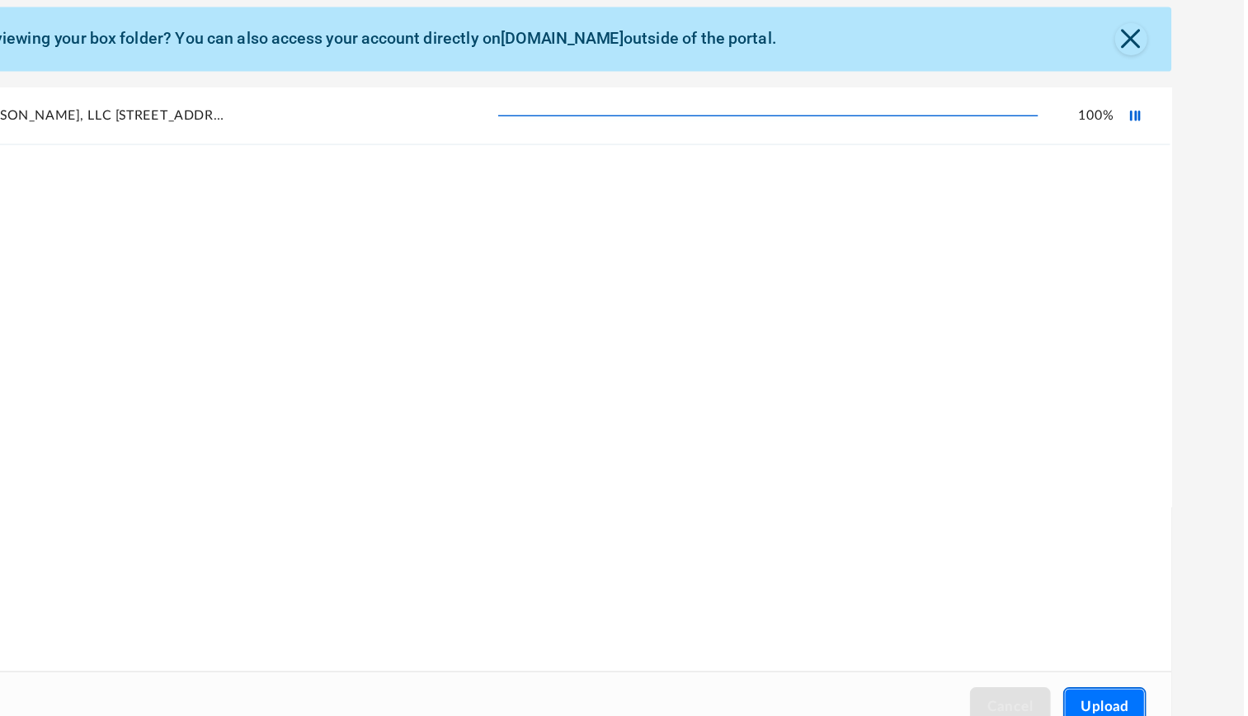
scroll to position [0, 0]
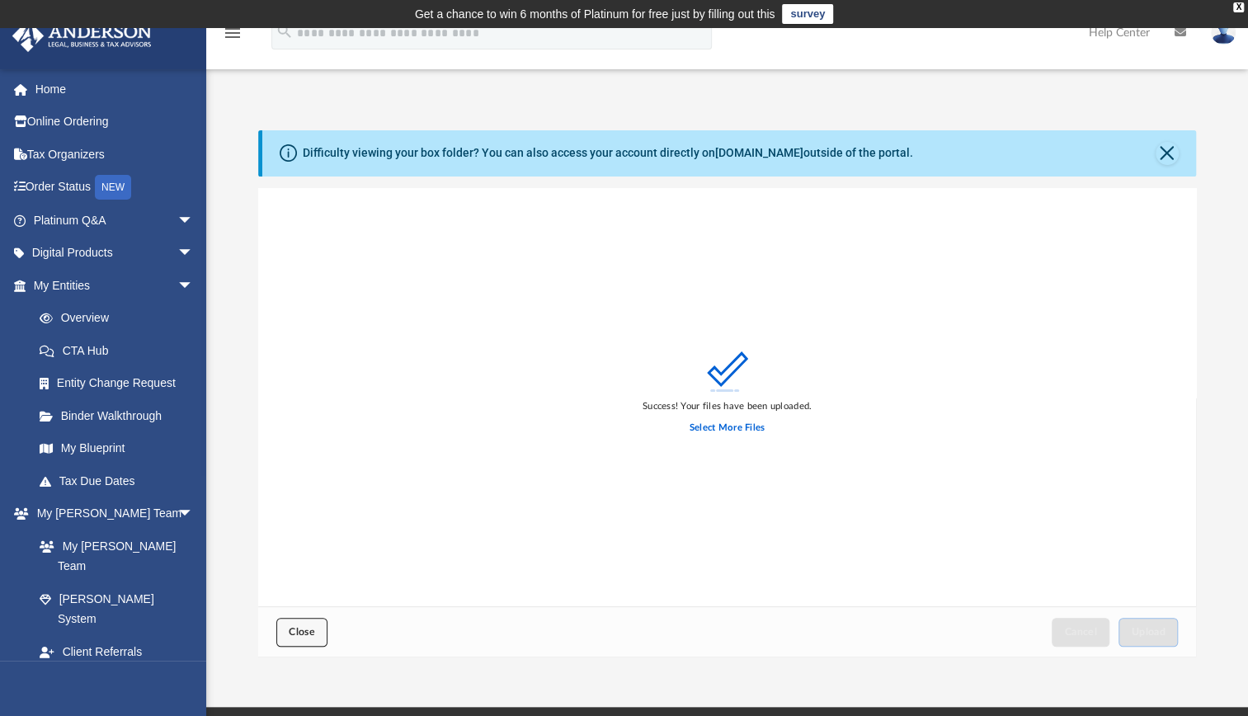
click at [312, 630] on span "Close" at bounding box center [302, 632] width 26 height 10
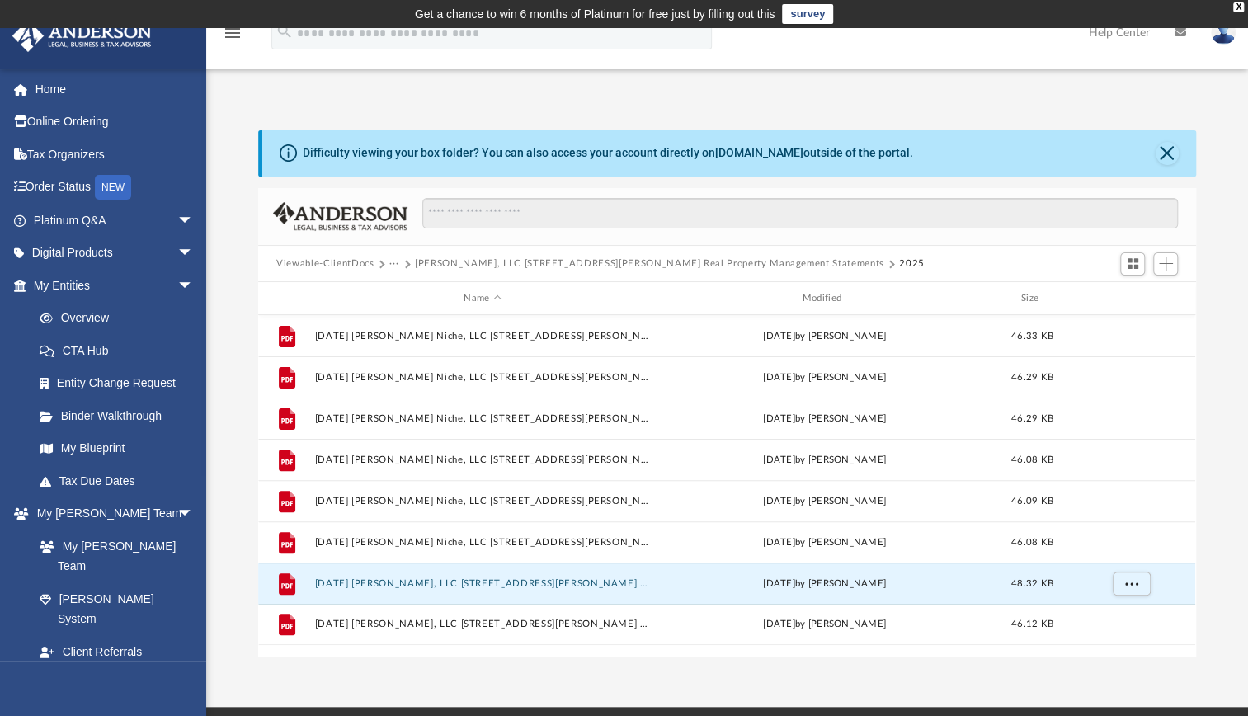
click at [389, 264] on button "···" at bounding box center [394, 263] width 11 height 15
click at [417, 342] on li "Good Morning SONshine, Inc." at bounding box center [466, 344] width 138 height 17
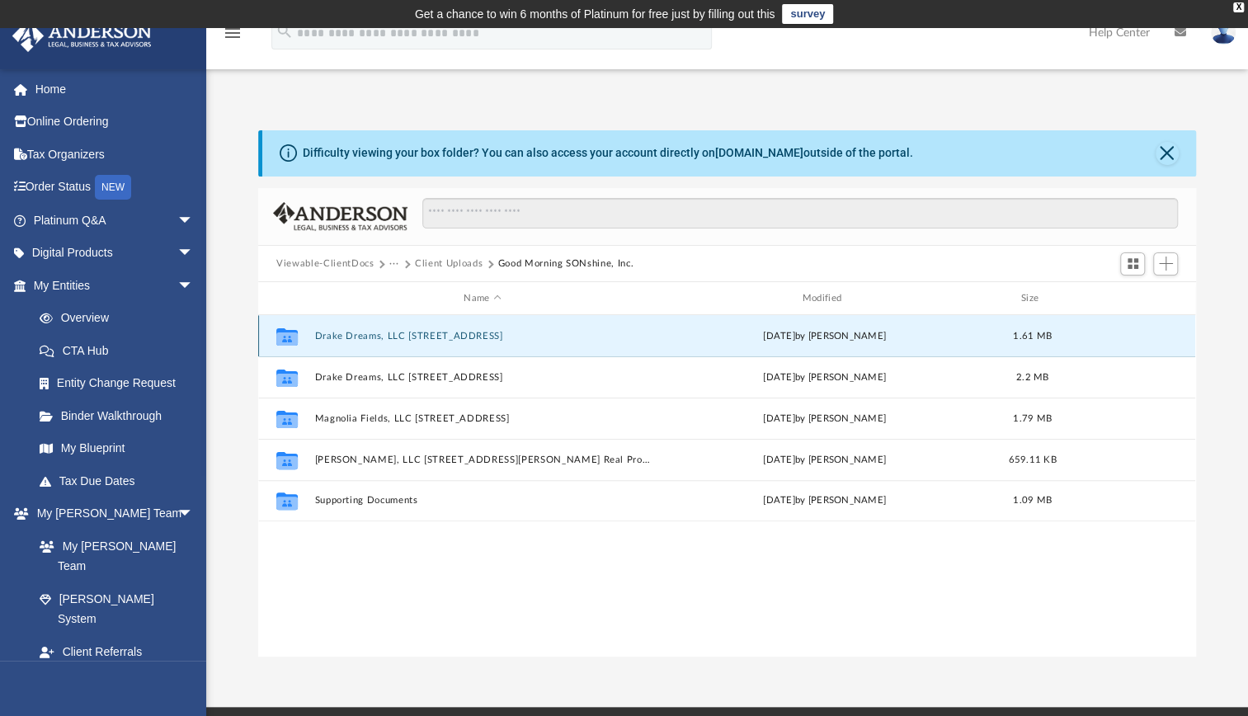
click at [417, 340] on button "Drake Dreams, LLC [STREET_ADDRESS]" at bounding box center [482, 336] width 335 height 11
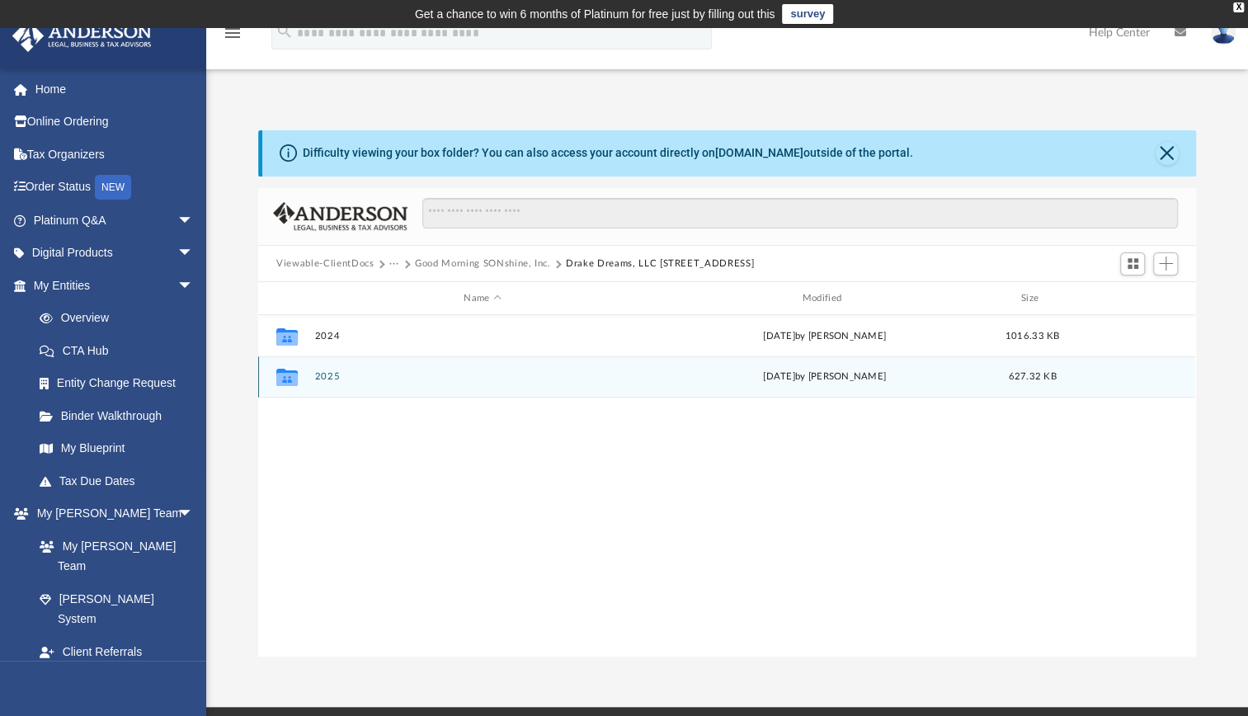
click at [320, 374] on button "2025" at bounding box center [482, 376] width 335 height 11
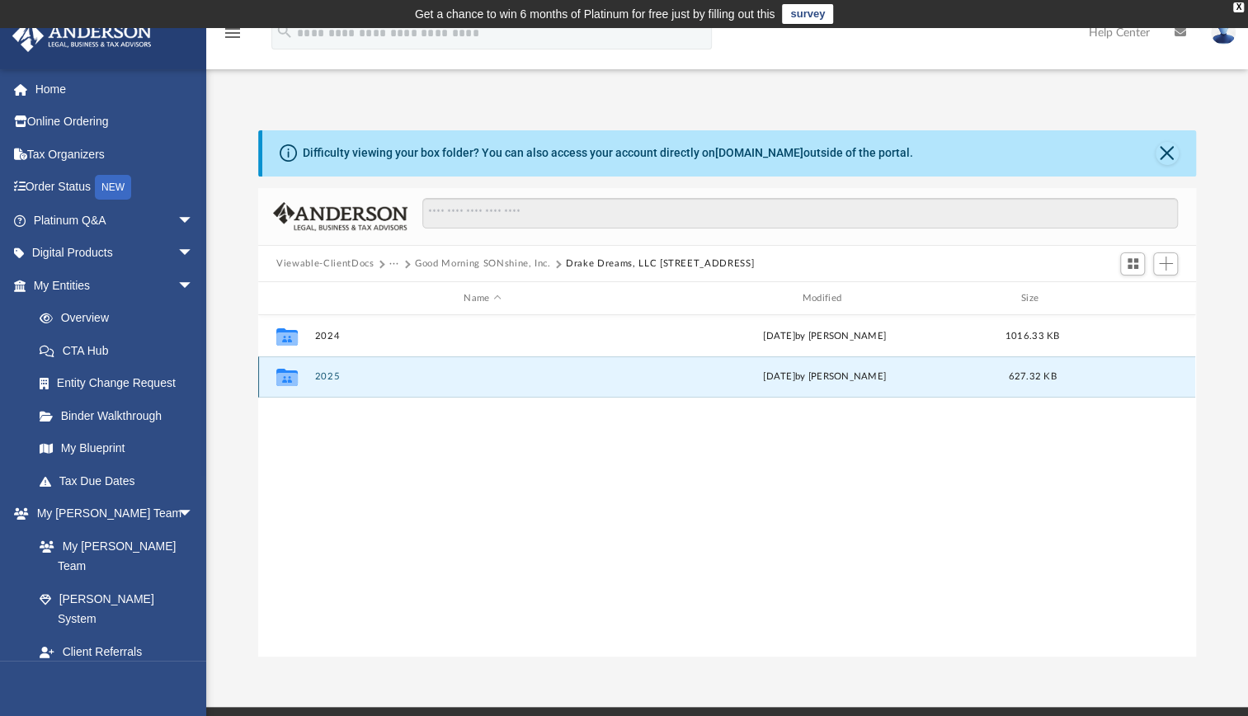
click at [320, 374] on button "2025" at bounding box center [482, 376] width 335 height 11
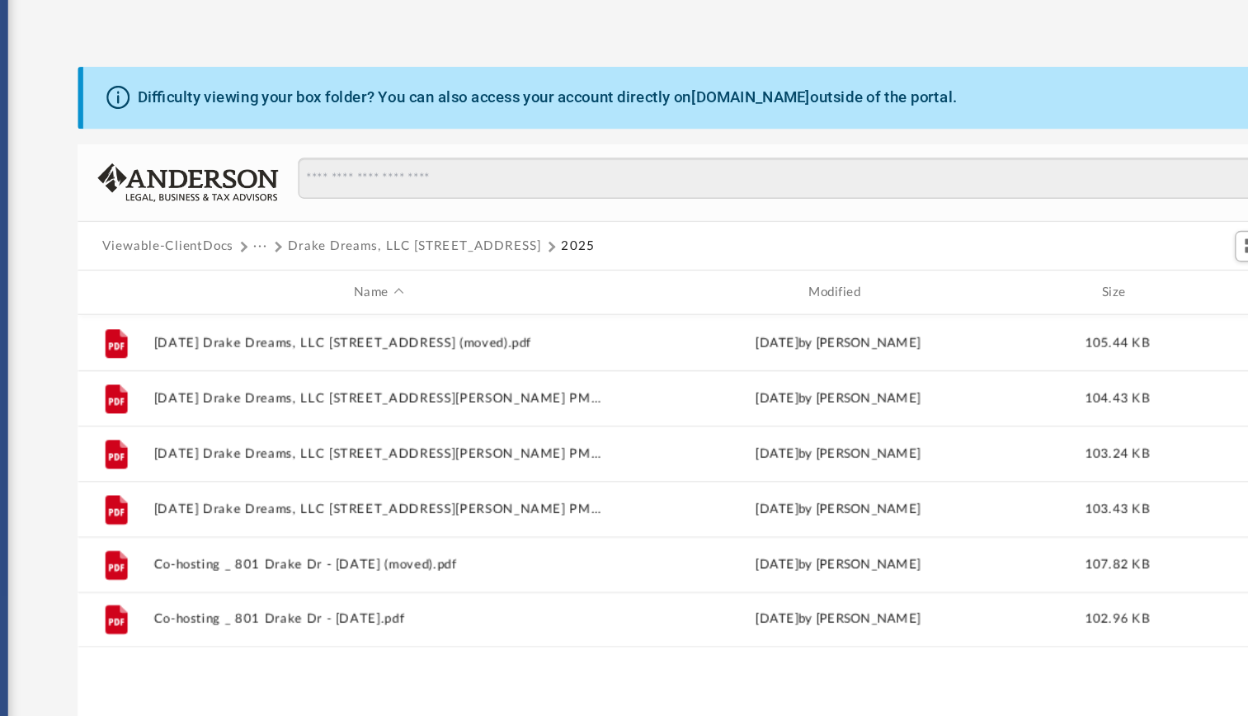
click at [390, 261] on button "···" at bounding box center [394, 263] width 11 height 15
click at [417, 311] on li "Client Uploads" at bounding box center [466, 318] width 138 height 17
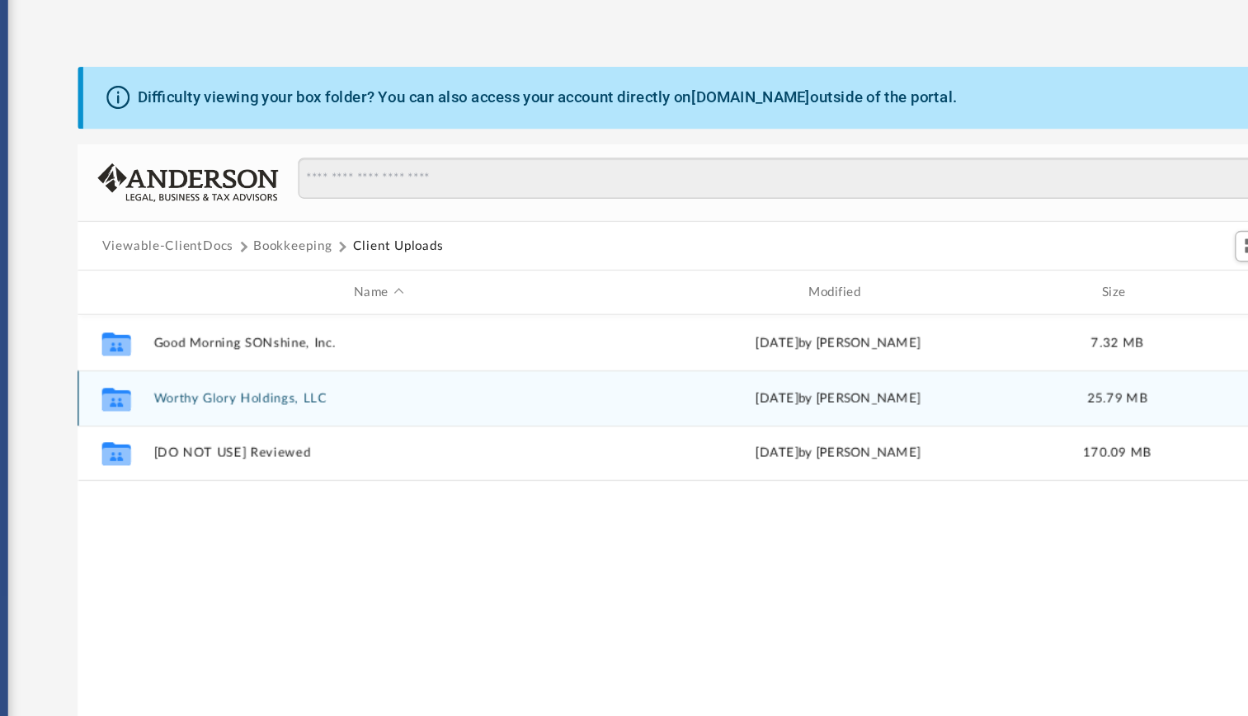
click at [360, 374] on button "Worthy Glory Holdings, LLC" at bounding box center [482, 377] width 335 height 11
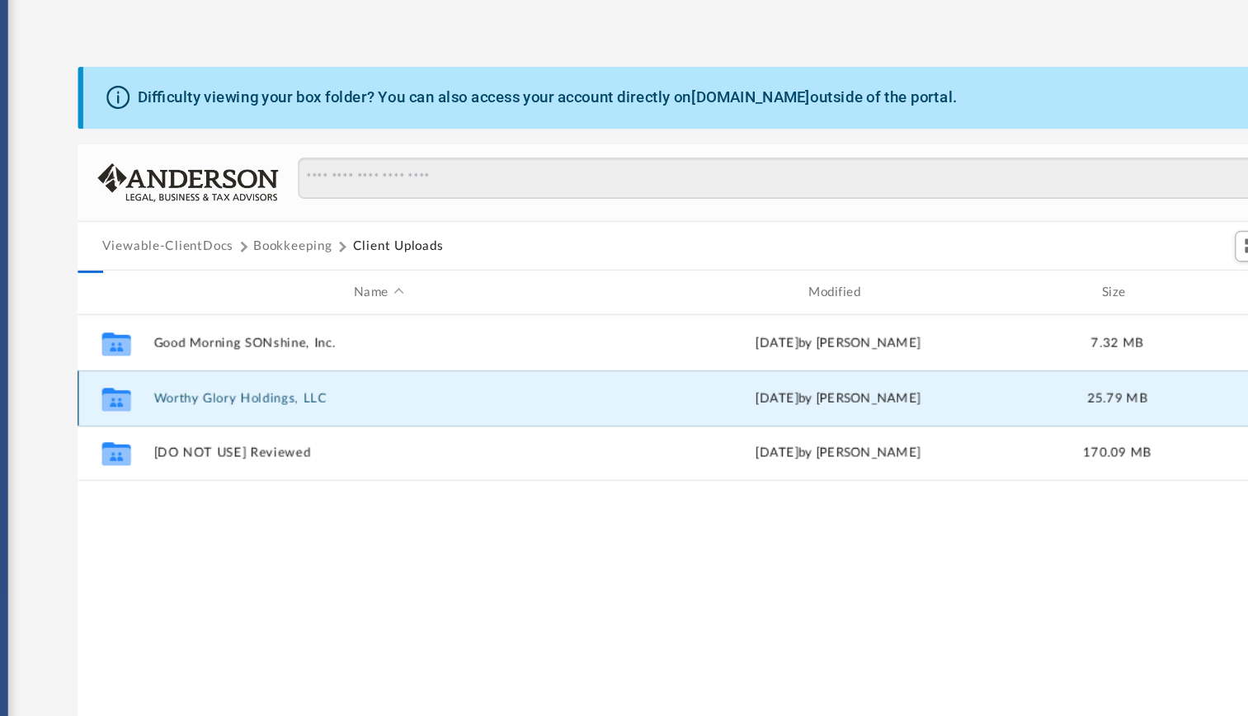
click at [360, 374] on button "Worthy Glory Holdings, LLC" at bounding box center [482, 377] width 335 height 11
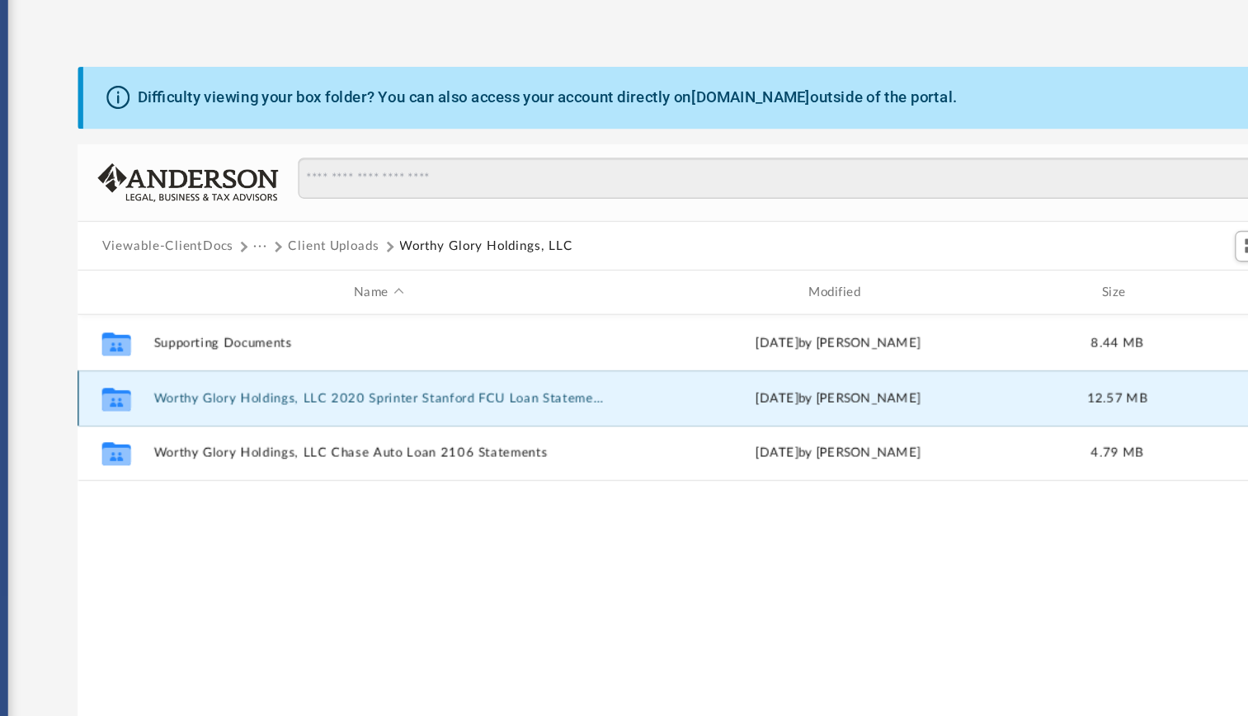
click at [362, 376] on button "Worthy Glory Holdings, LLC 2020 Sprinter Stanford FCU Loan Statements" at bounding box center [482, 377] width 335 height 11
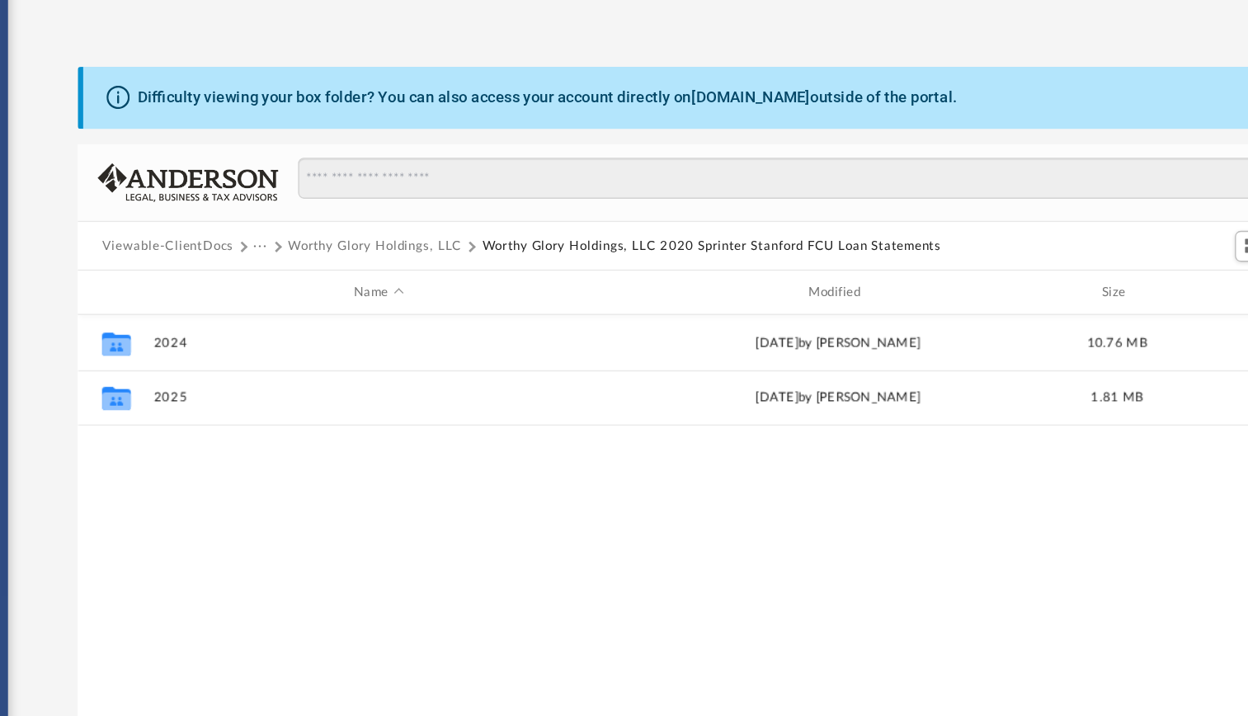
click at [614, 260] on button "Worthy Glory Holdings, LLC 2020 Sprinter Stanford FCU Loan Statements" at bounding box center [729, 263] width 341 height 15
click at [510, 262] on button "Worthy Glory Holdings, LLC" at bounding box center [479, 263] width 129 height 15
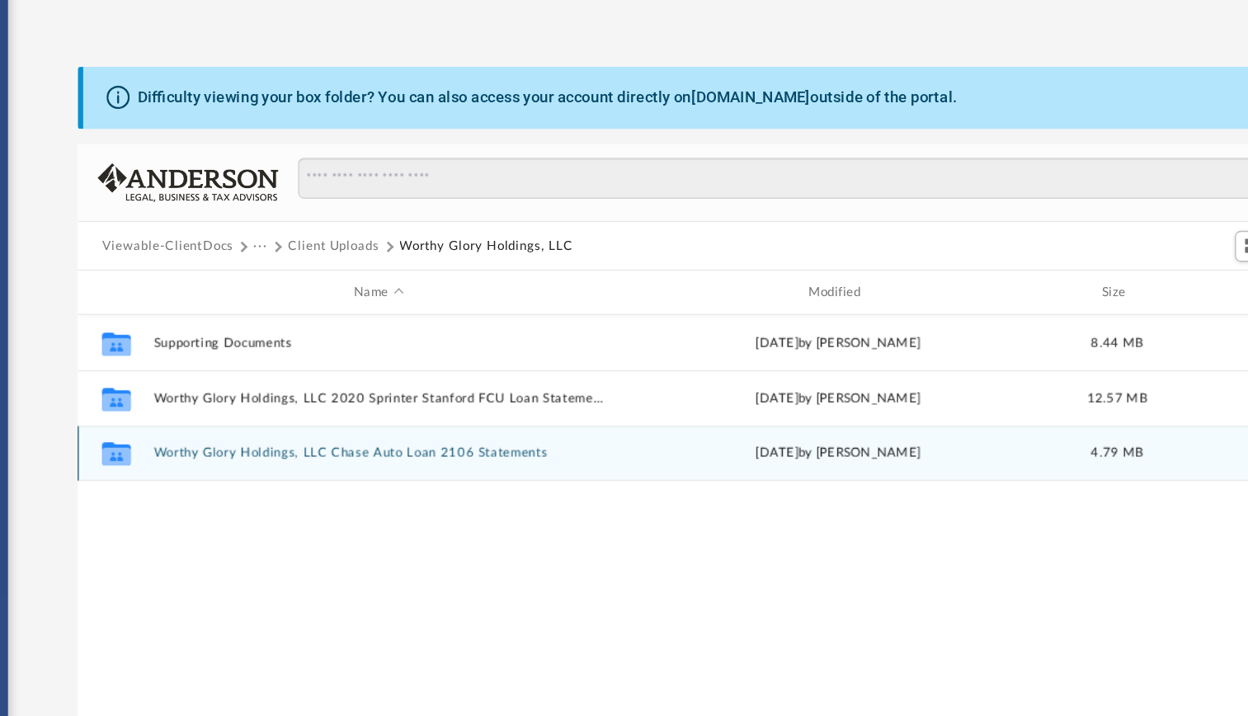
click at [361, 410] on div "Collaborated Folder Worthy Glory Holdings, LLC Chase Auto Loan 2106 Statements …" at bounding box center [726, 417] width 937 height 41
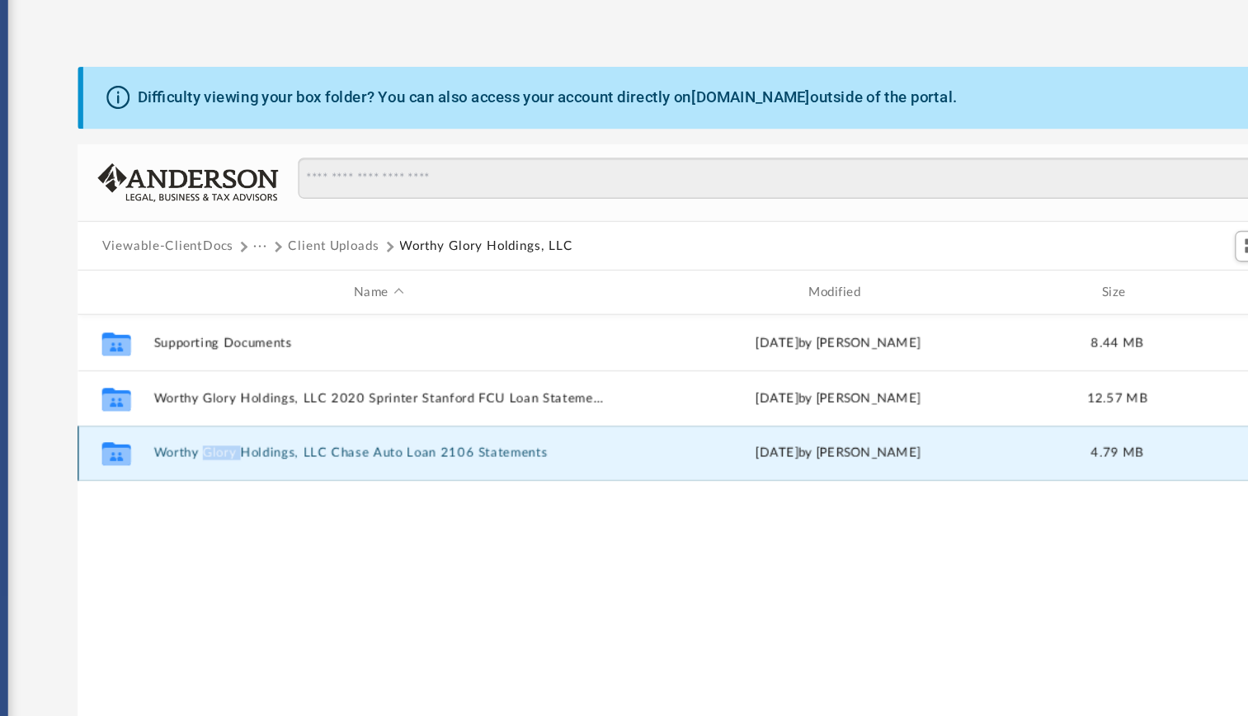
click at [361, 410] on div "Collaborated Folder Worthy Glory Holdings, LLC Chase Auto Loan 2106 Statements …" at bounding box center [726, 417] width 937 height 41
click at [482, 440] on div "Collaborated Folder Supporting Documents [DATE] by [PERSON_NAME] 8.44 MB Collab…" at bounding box center [726, 486] width 937 height 342
click at [482, 416] on button "Worthy Glory Holdings, LLC Chase Auto Loan 2106 Statements" at bounding box center [482, 417] width 335 height 11
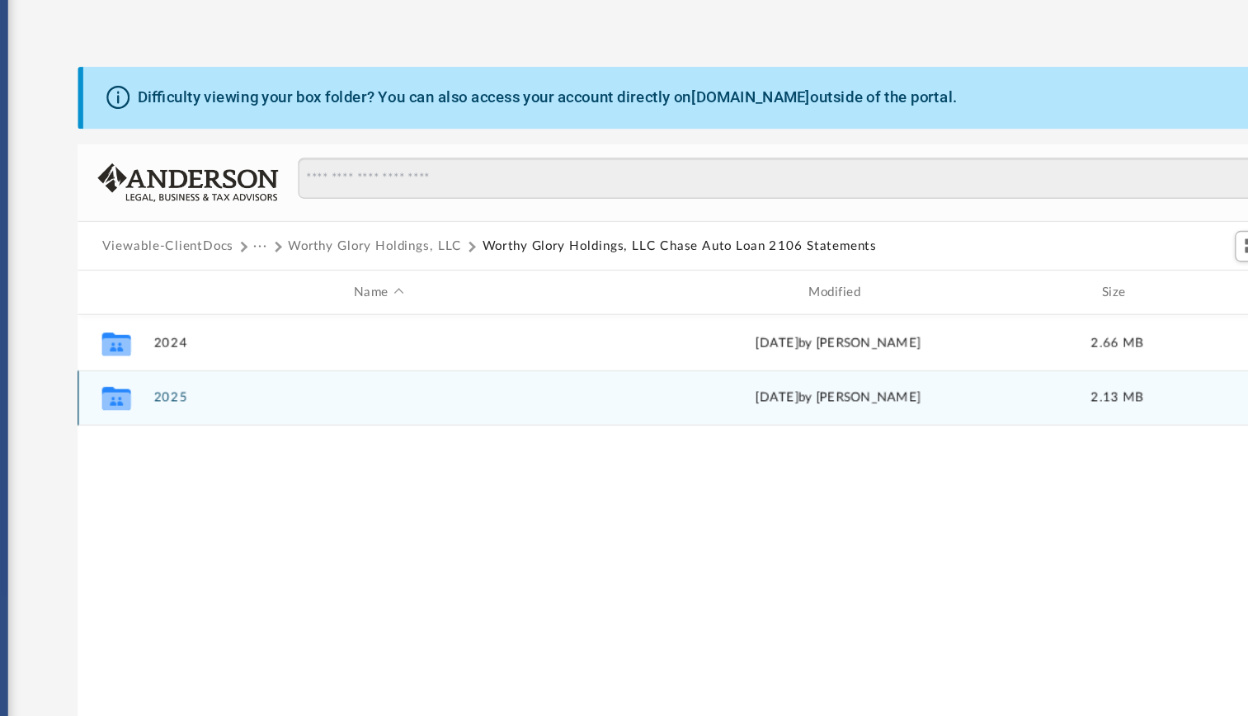
click at [329, 378] on button "2025" at bounding box center [482, 376] width 335 height 11
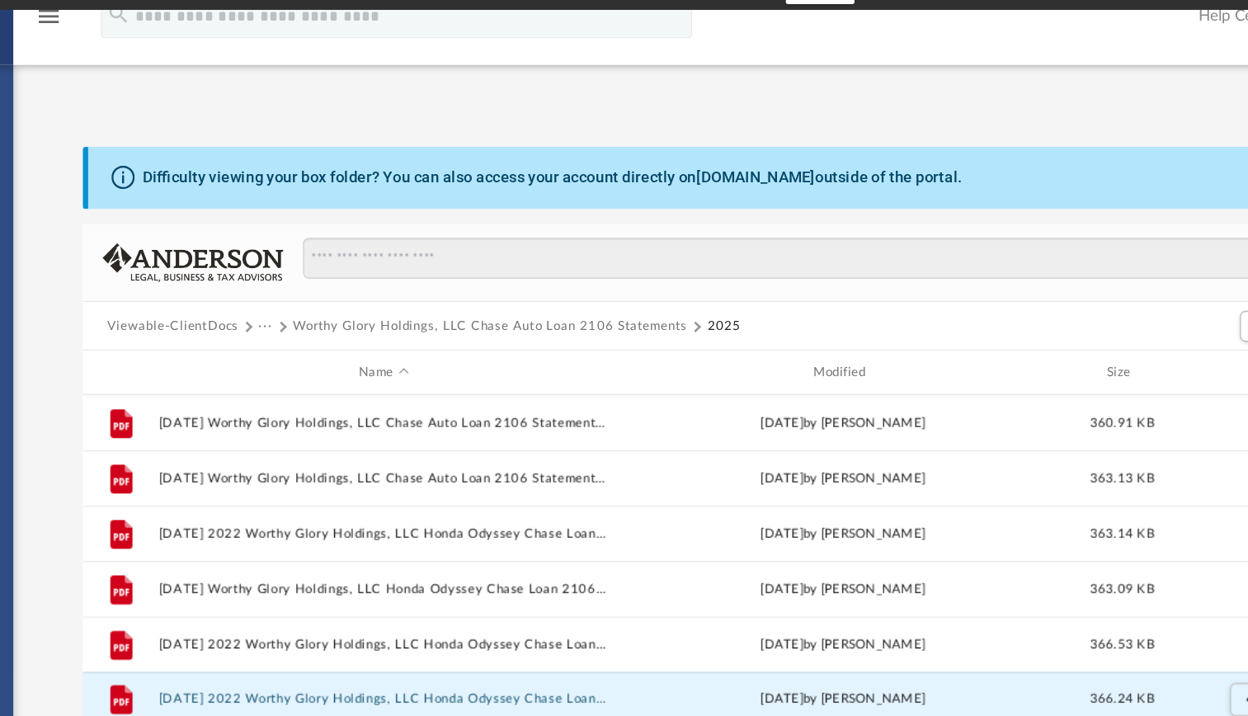
drag, startPoint x: 464, startPoint y: 536, endPoint x: 896, endPoint y: 107, distance: 608.8
click at [896, 107] on div "Difficulty viewing your box folder? You can also access your account directly o…" at bounding box center [727, 377] width 1042 height 562
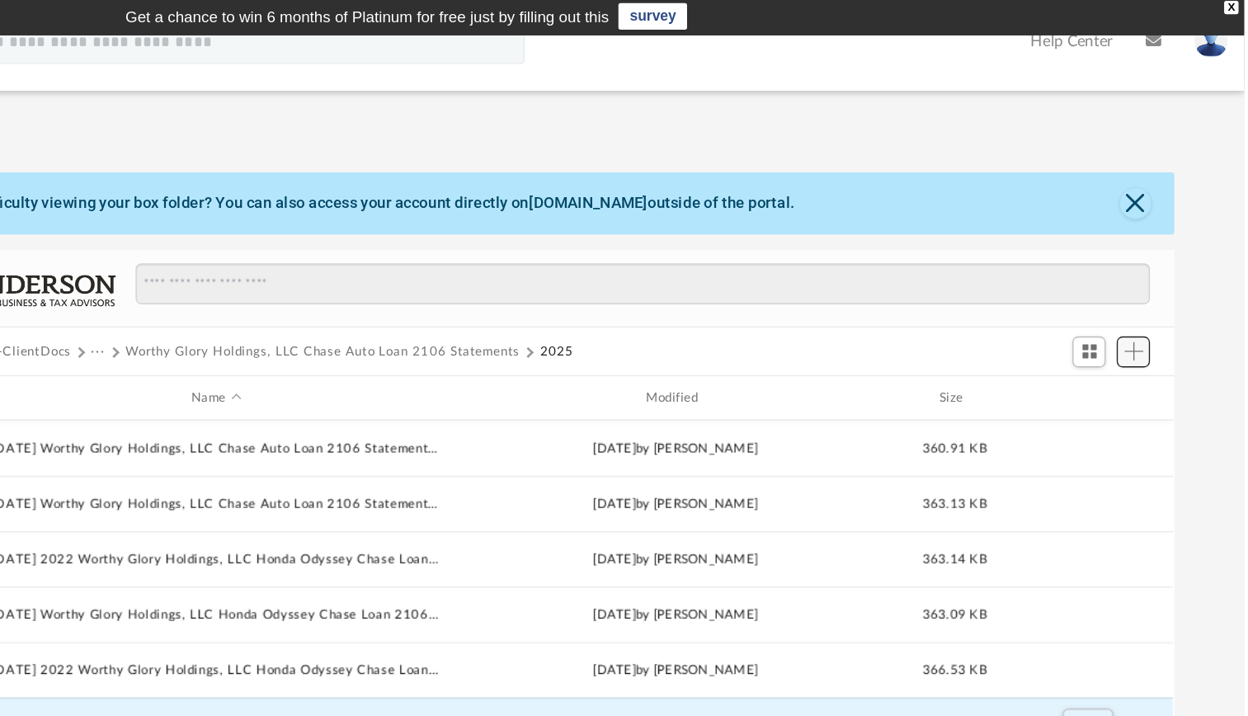
click at [1167, 263] on span "Add" at bounding box center [1166, 263] width 14 height 14
click at [1136, 295] on li "Upload" at bounding box center [1142, 296] width 53 height 17
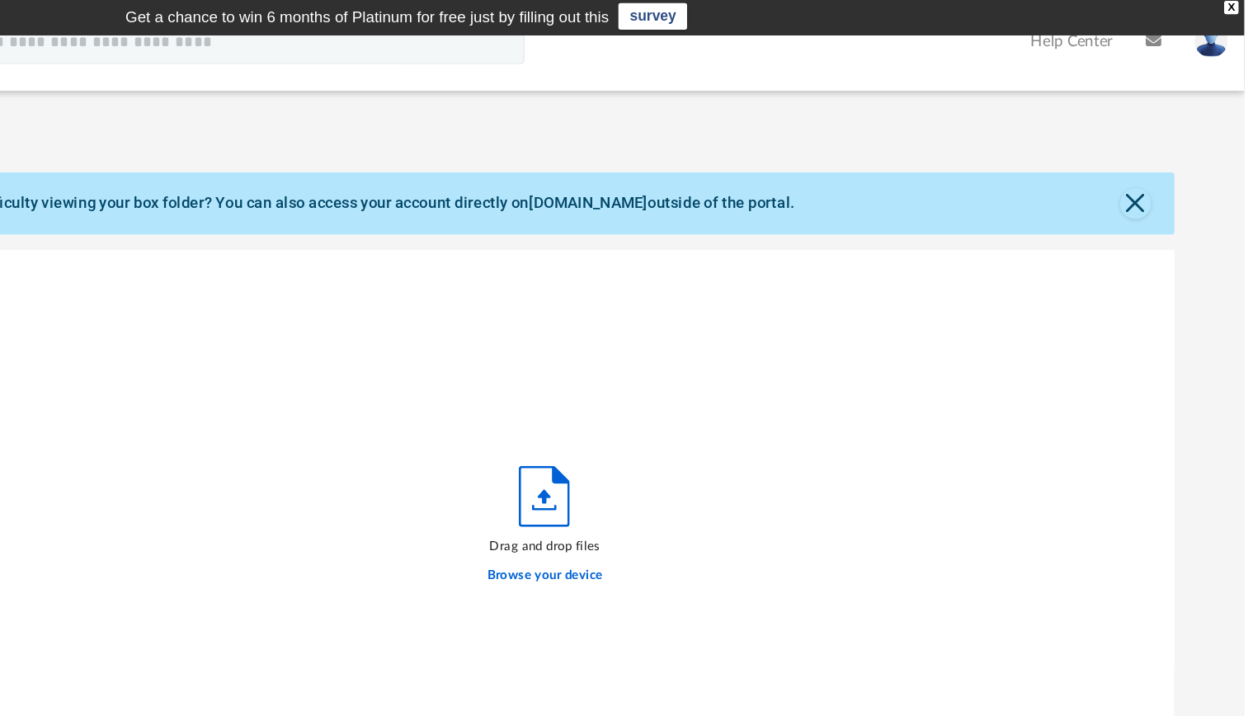
scroll to position [406, 924]
click at [738, 430] on label "Browse your device" at bounding box center [727, 430] width 86 height 15
click at [0, 0] on input "Browse your device" at bounding box center [0, 0] width 0 height 0
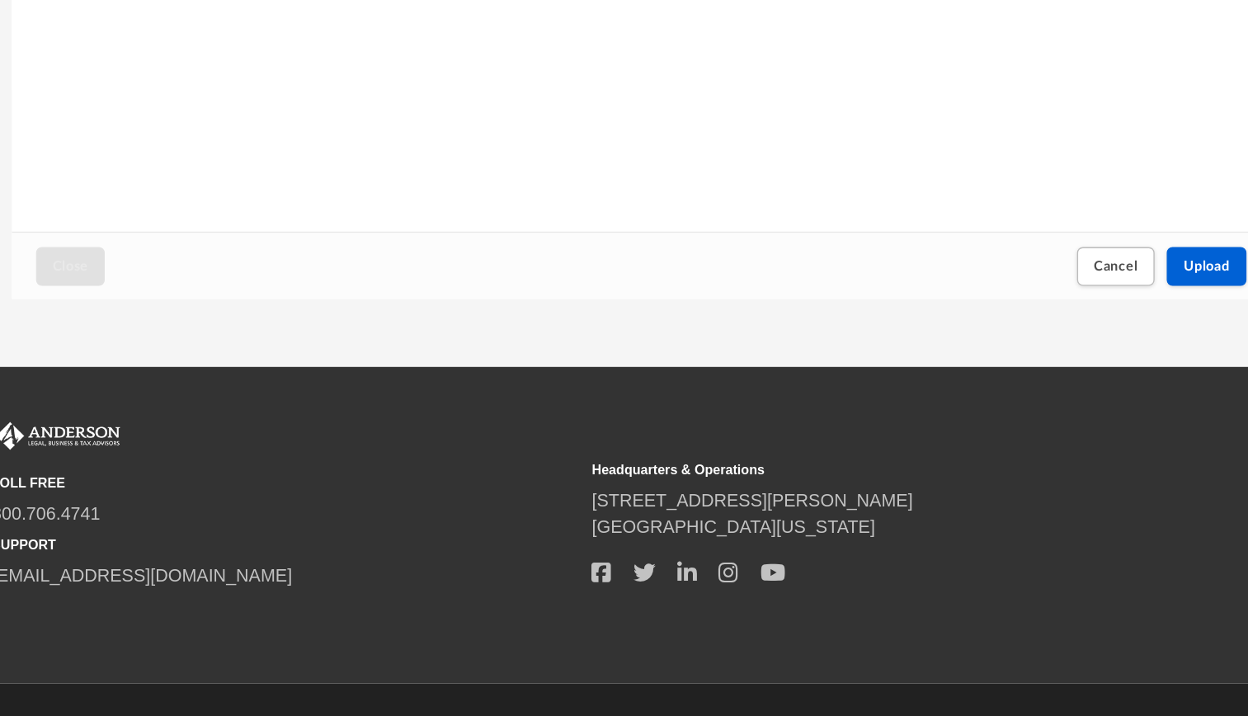
scroll to position [257, 0]
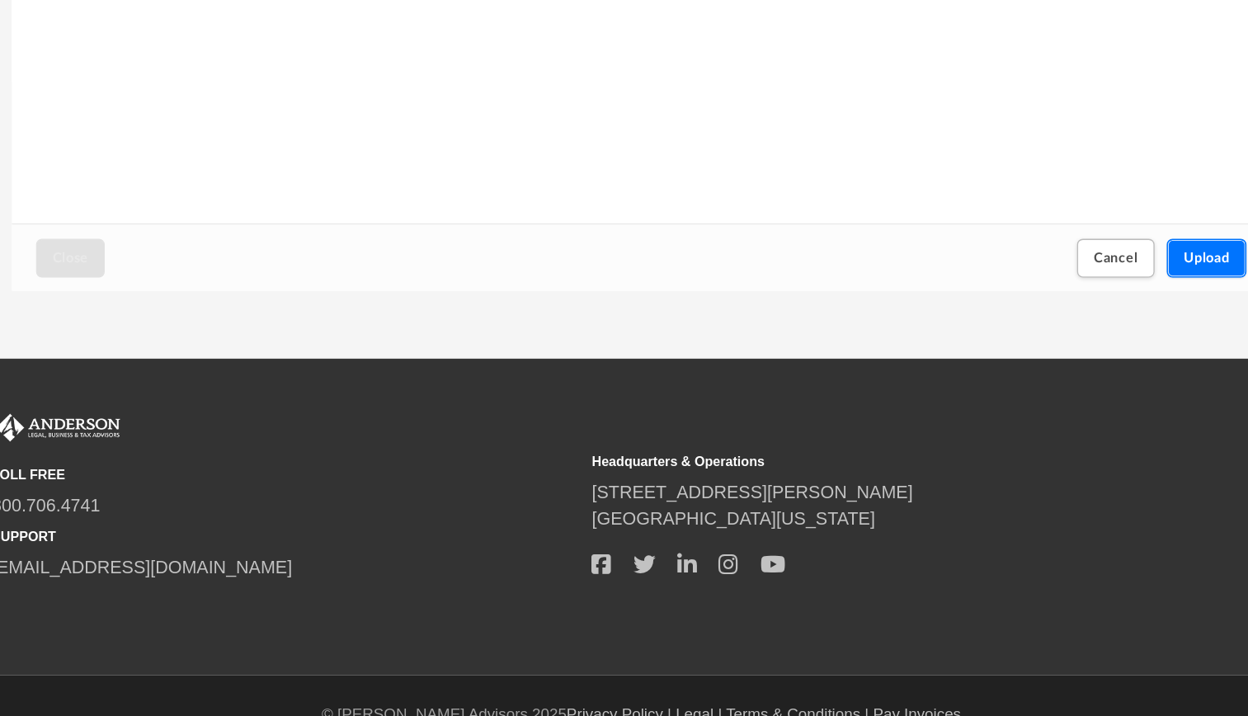
click at [1142, 379] on button "Upload" at bounding box center [1147, 374] width 59 height 29
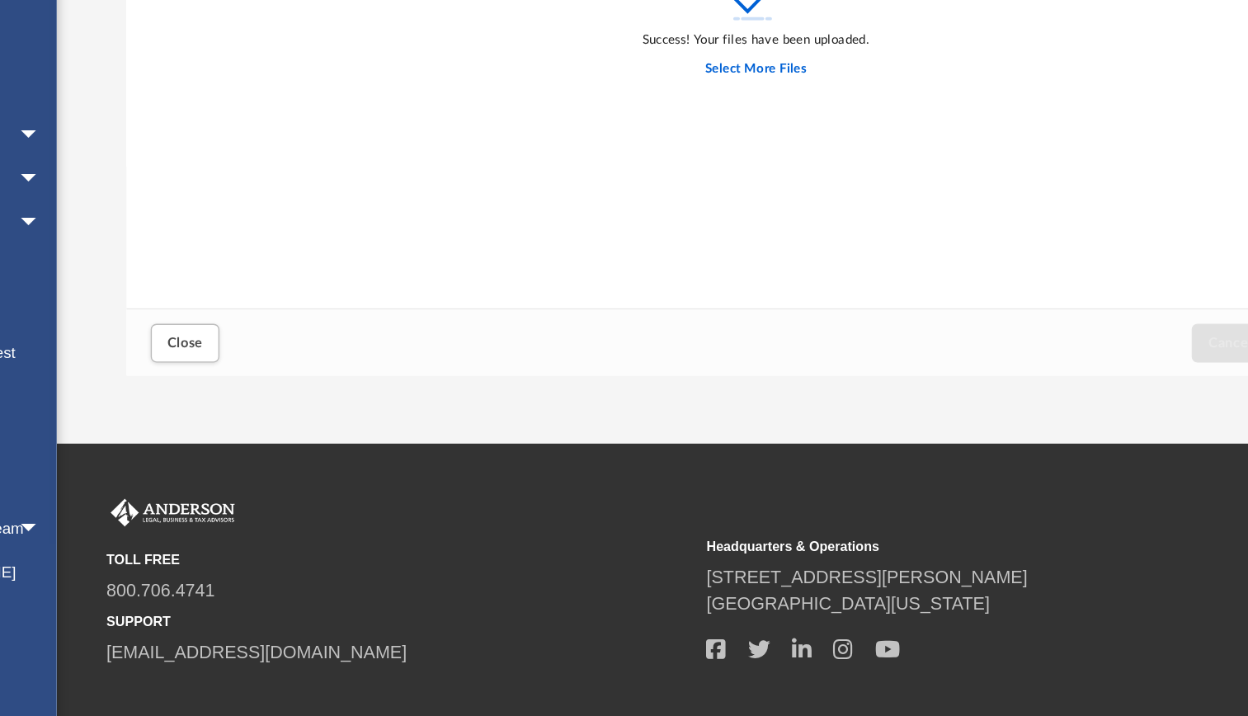
scroll to position [256, 0]
click at [303, 380] on button "Close" at bounding box center [301, 375] width 51 height 29
